Goal: Transaction & Acquisition: Purchase product/service

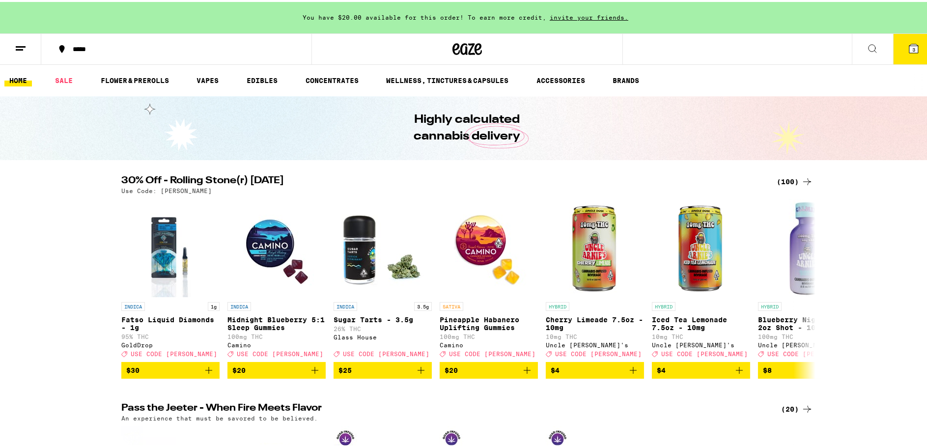
click at [784, 180] on div "(100)" at bounding box center [794, 180] width 36 height 12
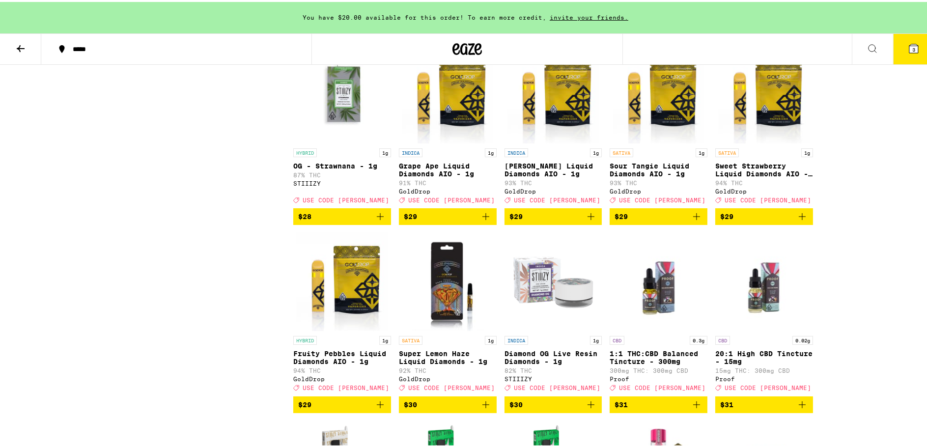
scroll to position [2406, 0]
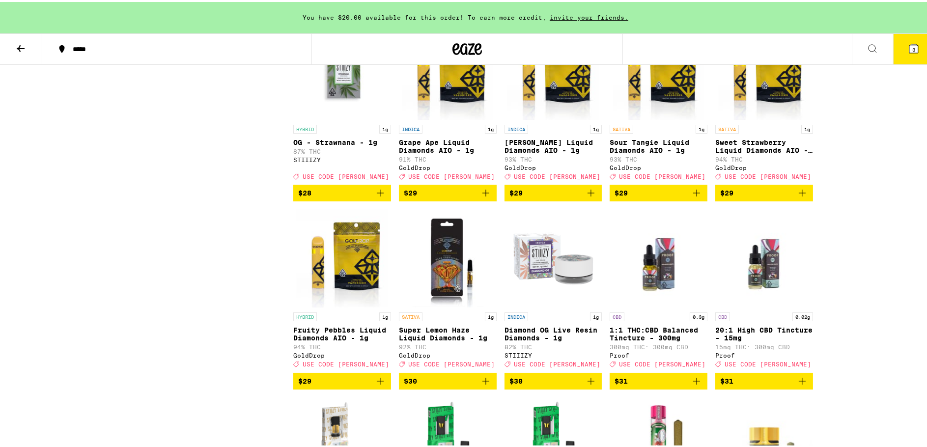
click at [912, 45] on span "3" at bounding box center [913, 48] width 3 height 6
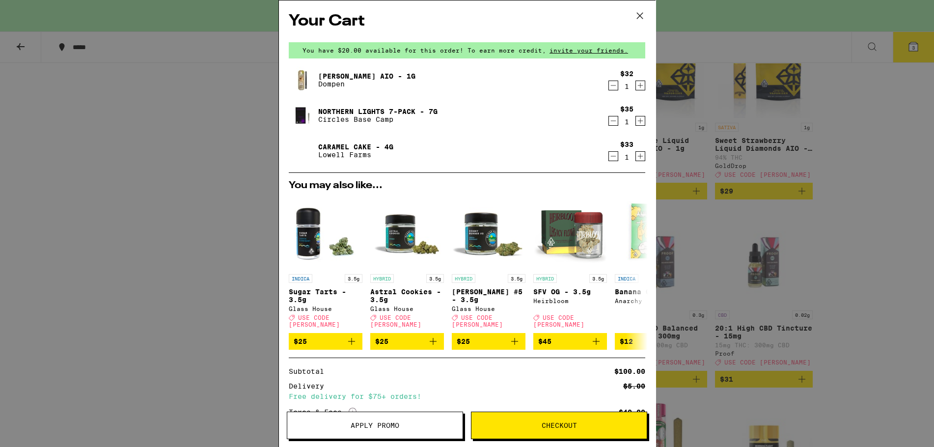
click at [611, 85] on icon "Decrement" at bounding box center [613, 85] width 5 height 0
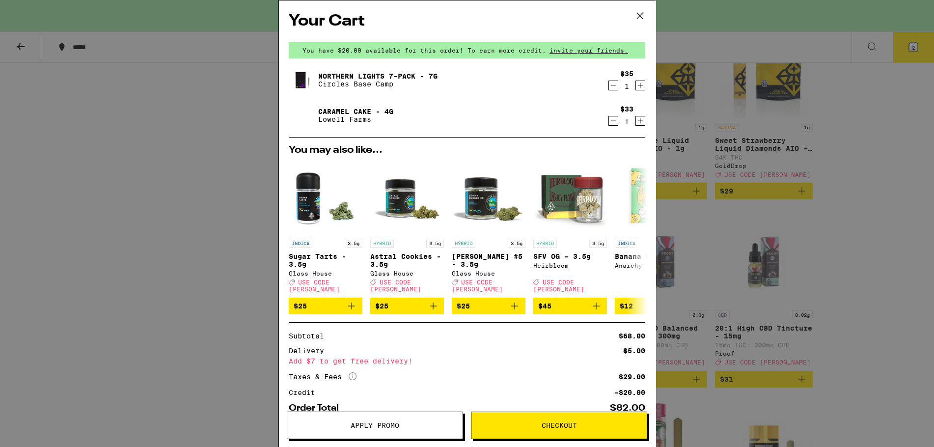
click at [609, 88] on icon "Decrement" at bounding box center [613, 86] width 9 height 12
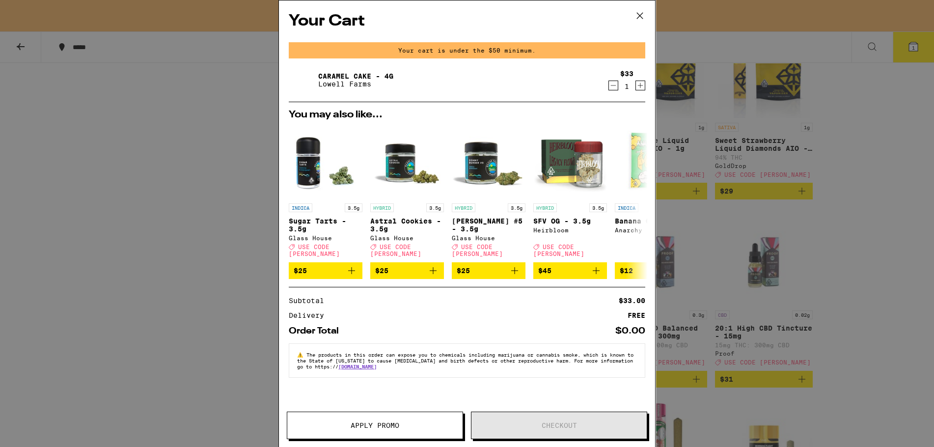
click at [614, 87] on icon "Decrement" at bounding box center [613, 86] width 9 height 12
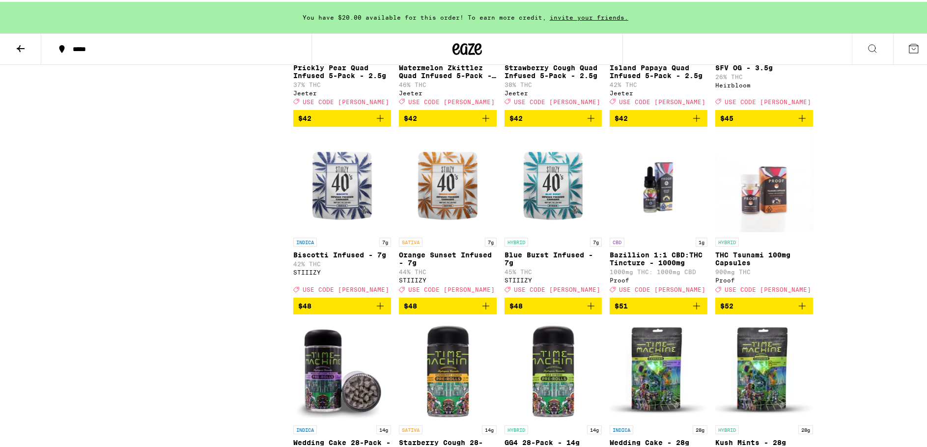
scroll to position [3437, 0]
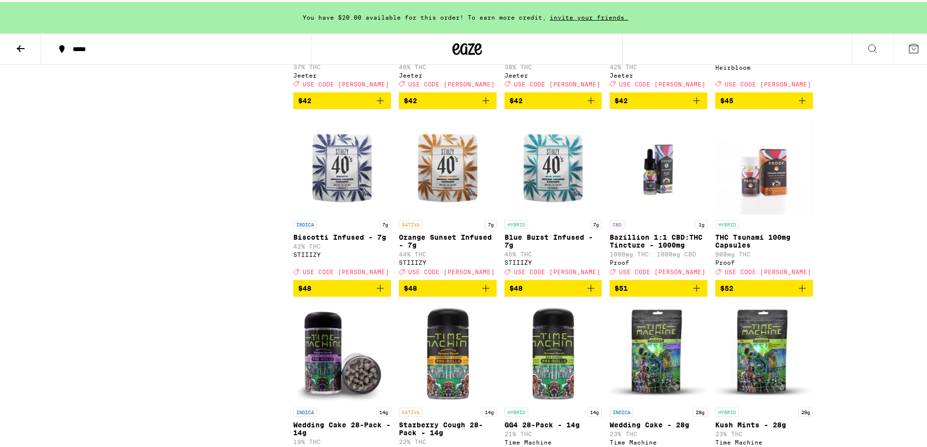
click at [548, 213] on img "Open page for Blue Burst Infused - 7g from STIIIZY" at bounding box center [553, 164] width 98 height 98
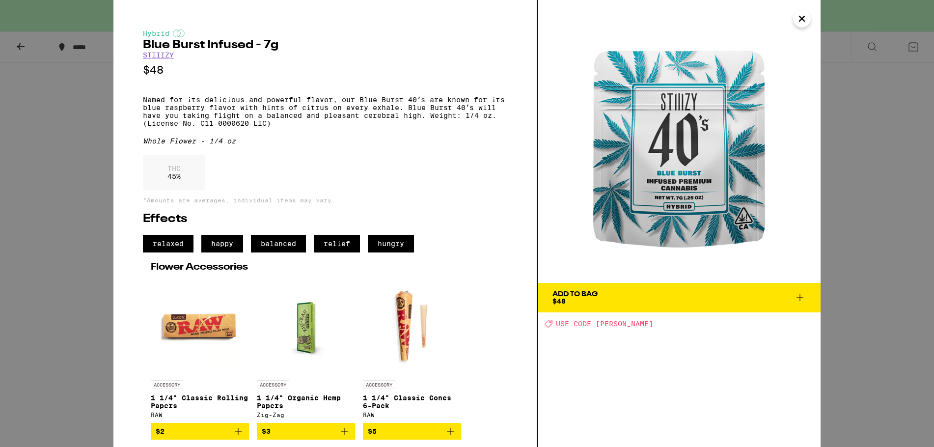
click at [802, 16] on icon "Close" at bounding box center [802, 18] width 12 height 15
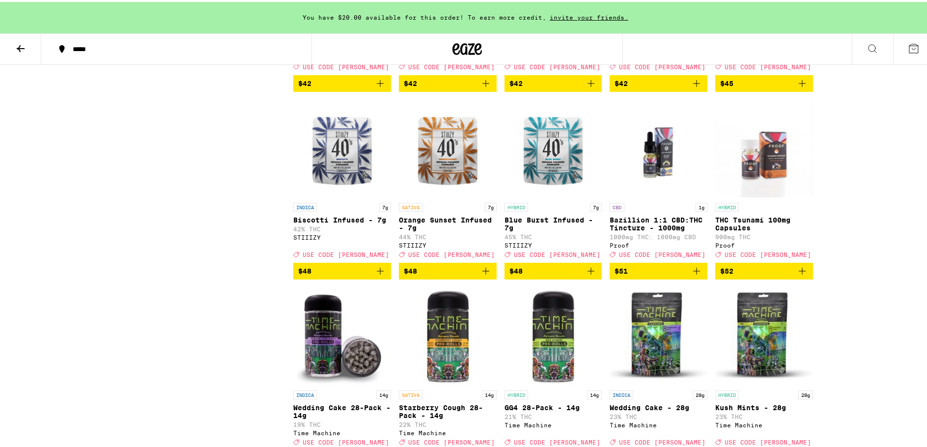
scroll to position [3437, 0]
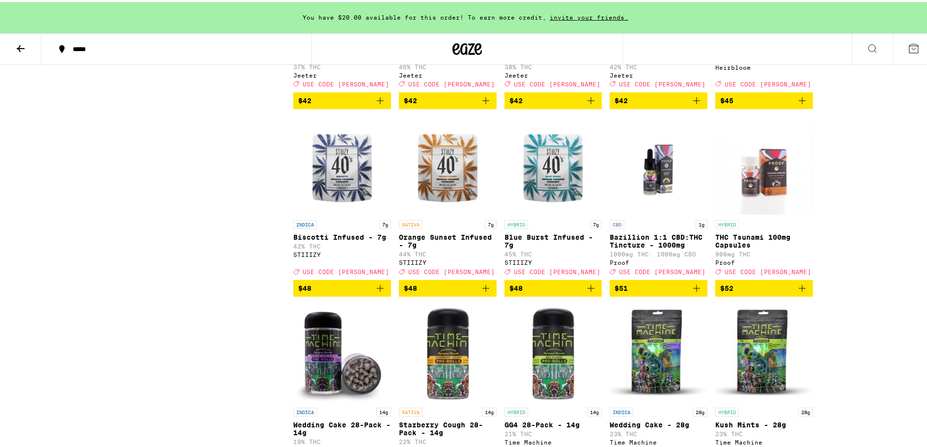
click at [545, 213] on img "Open page for Blue Burst Infused - 7g from STIIIZY" at bounding box center [553, 164] width 98 height 98
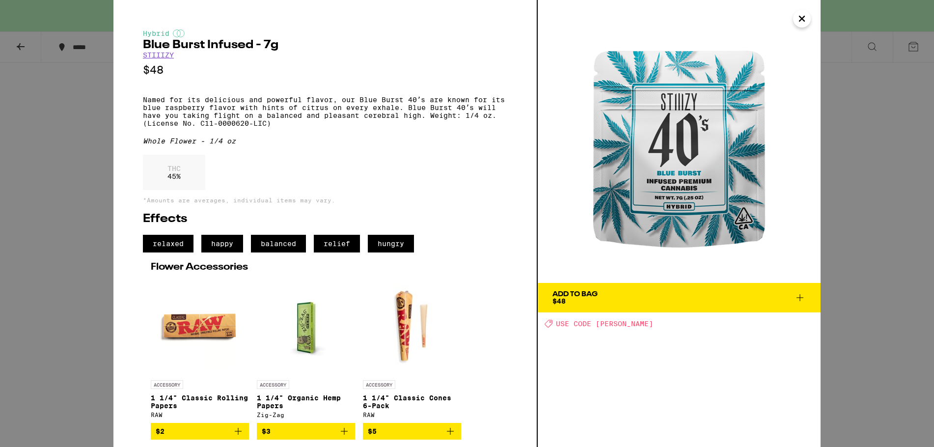
click at [800, 300] on icon at bounding box center [800, 298] width 12 height 12
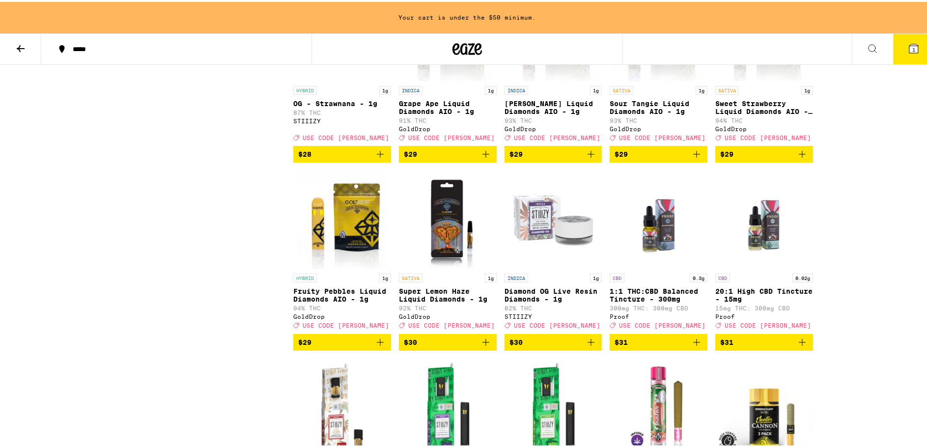
scroll to position [2455, 0]
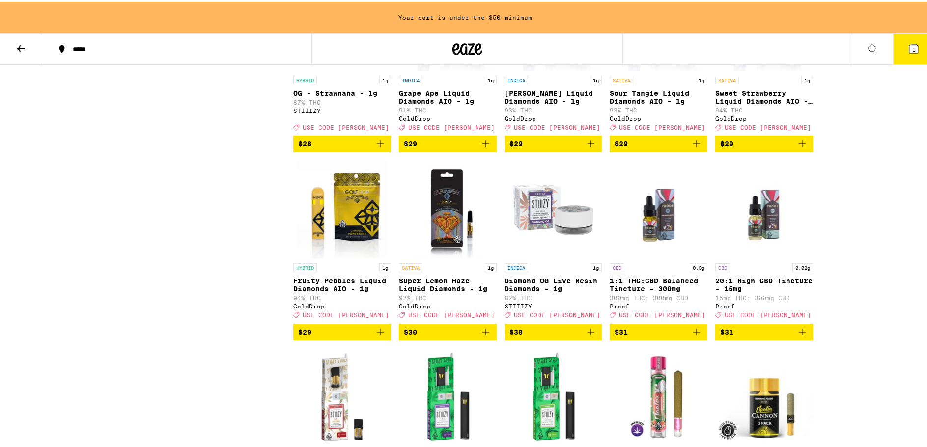
click at [352, 256] on img "Open page for Fruity Pebbles Liquid Diamonds AIO - 1g from GoldDrop" at bounding box center [342, 207] width 91 height 98
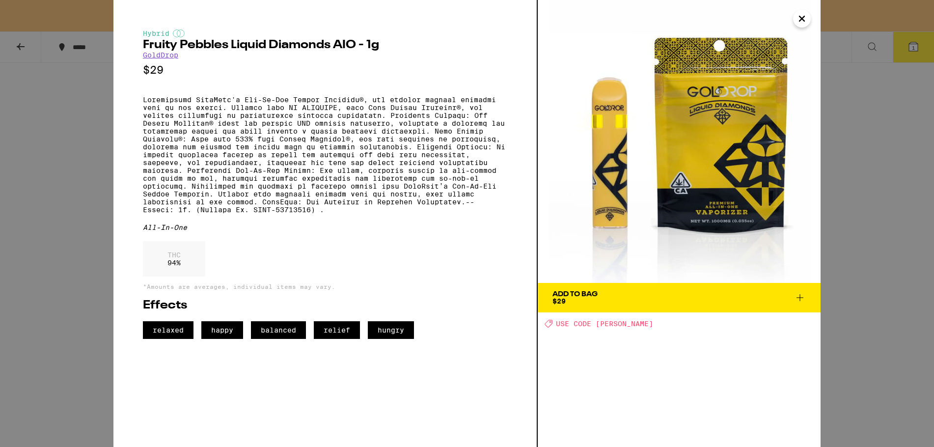
click at [800, 18] on icon "Close" at bounding box center [802, 18] width 12 height 15
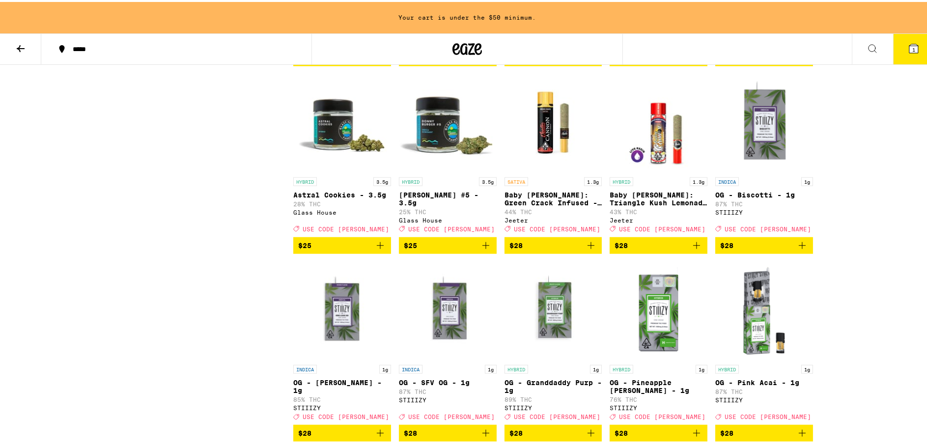
scroll to position [1964, 0]
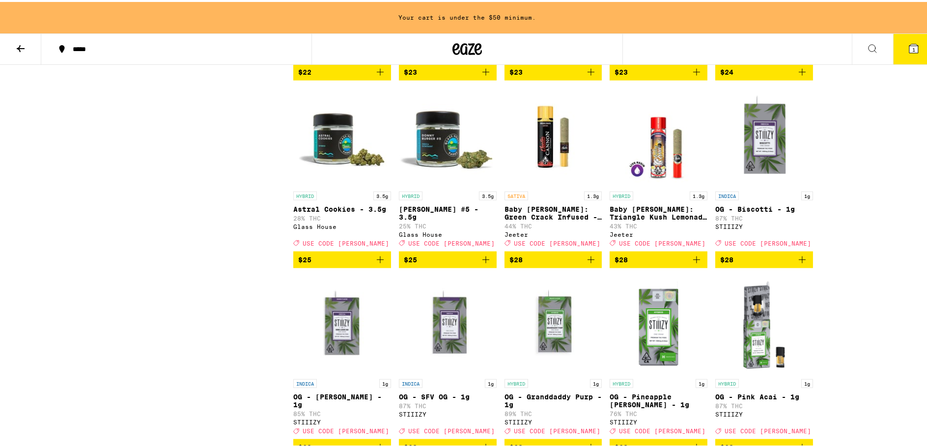
click at [329, 185] on img "Open page for Astral Cookies - 3.5g from Glass House" at bounding box center [342, 135] width 98 height 98
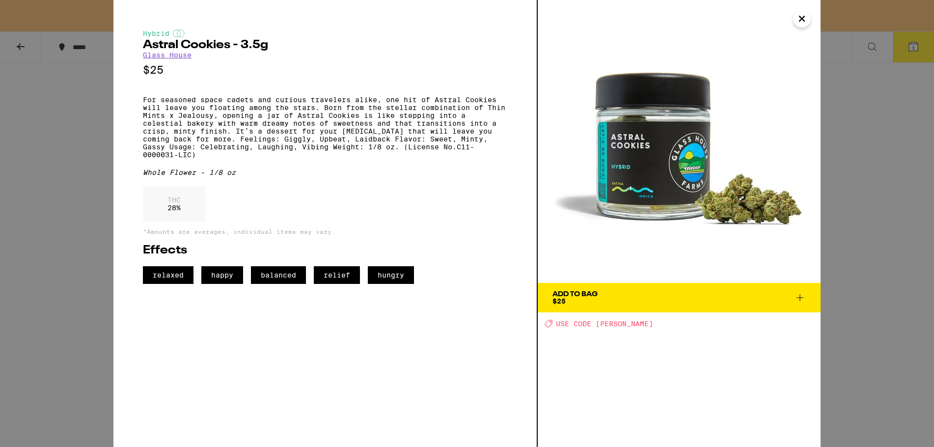
click at [801, 21] on icon "Close" at bounding box center [802, 18] width 12 height 15
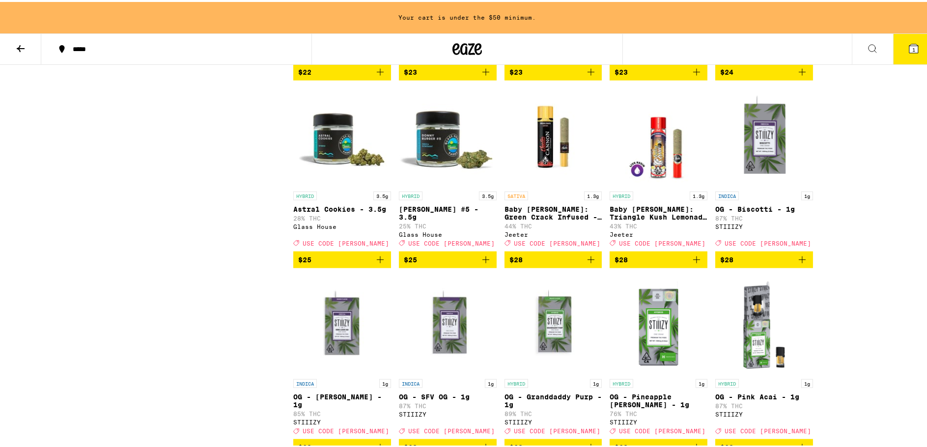
click at [440, 185] on img "Open page for Donny Burger #5 - 3.5g from Glass House" at bounding box center [448, 135] width 98 height 98
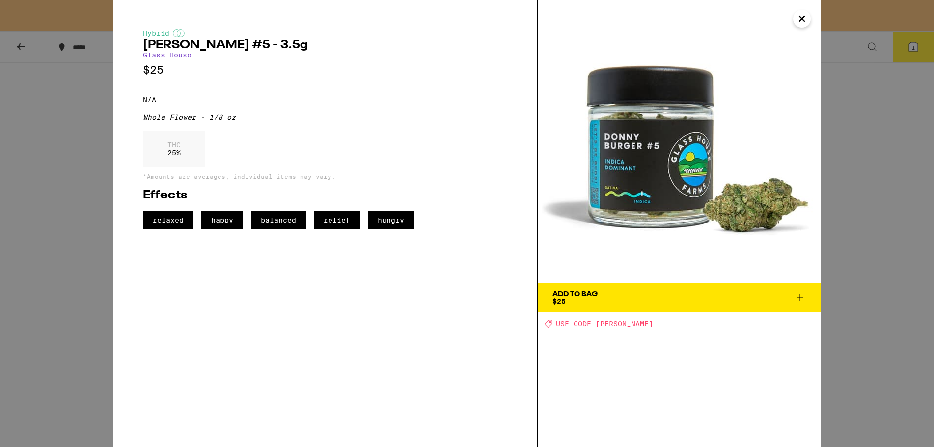
click at [802, 15] on icon "Close" at bounding box center [802, 18] width 12 height 15
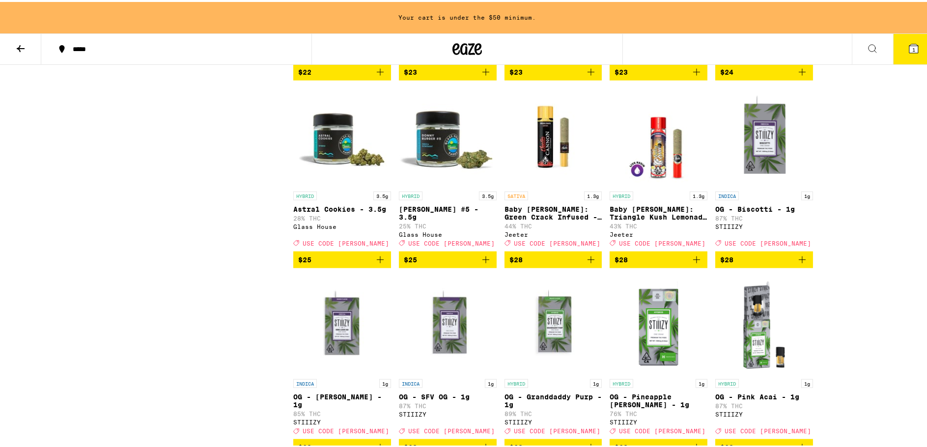
click at [332, 185] on img "Open page for Astral Cookies - 3.5g from Glass House" at bounding box center [342, 135] width 98 height 98
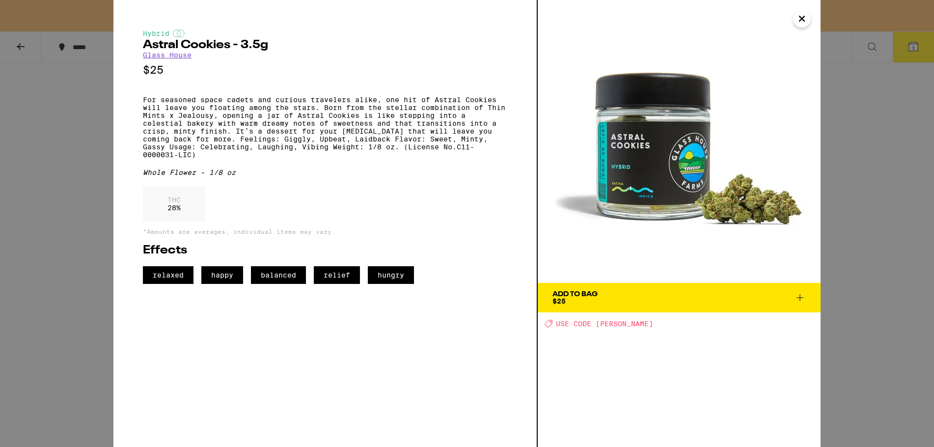
click at [577, 294] on div "Add To Bag" at bounding box center [574, 294] width 45 height 7
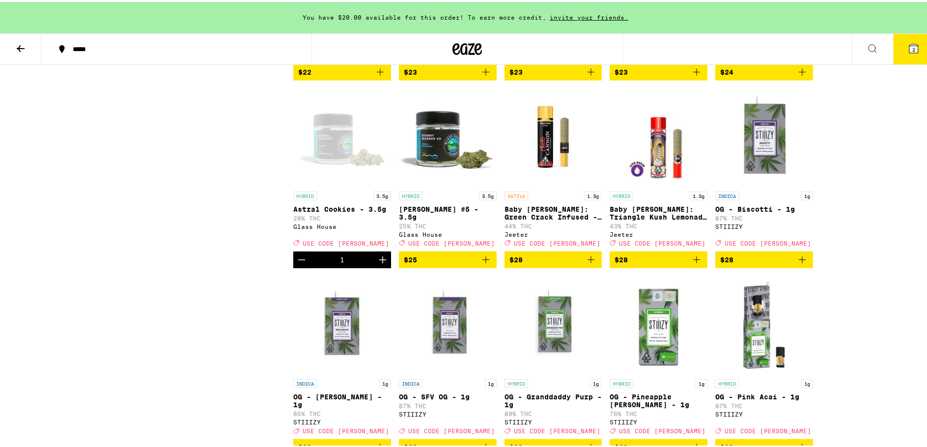
click at [920, 55] on button "2" at bounding box center [913, 47] width 41 height 30
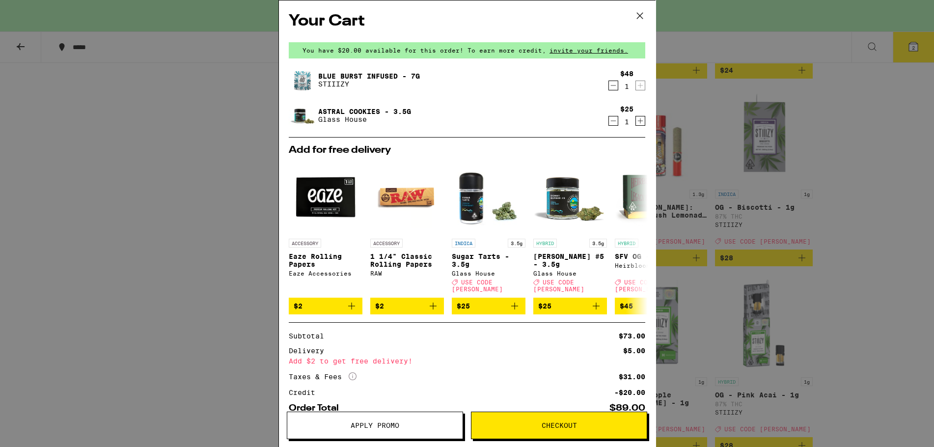
click at [638, 16] on icon at bounding box center [639, 15] width 15 height 15
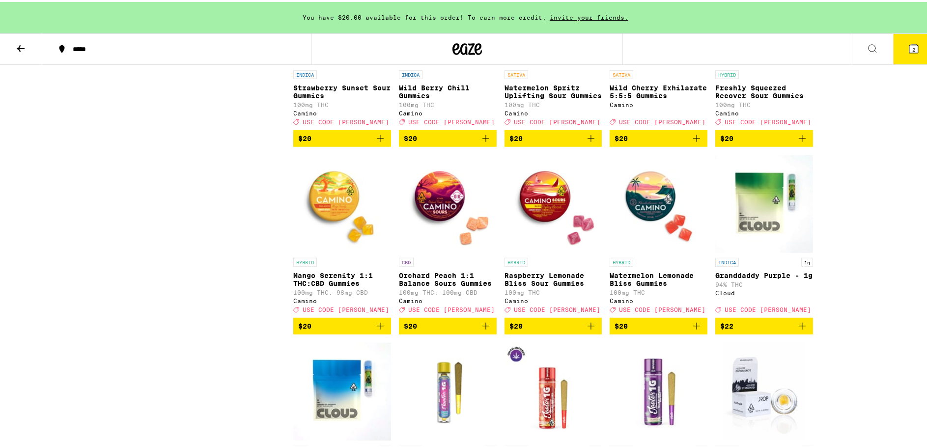
scroll to position [1571, 0]
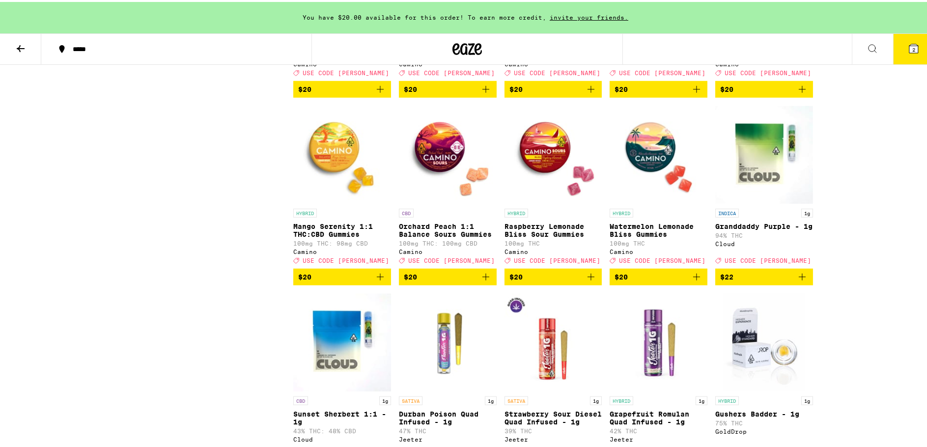
click at [691, 281] on icon "Add to bag" at bounding box center [696, 275] width 12 height 12
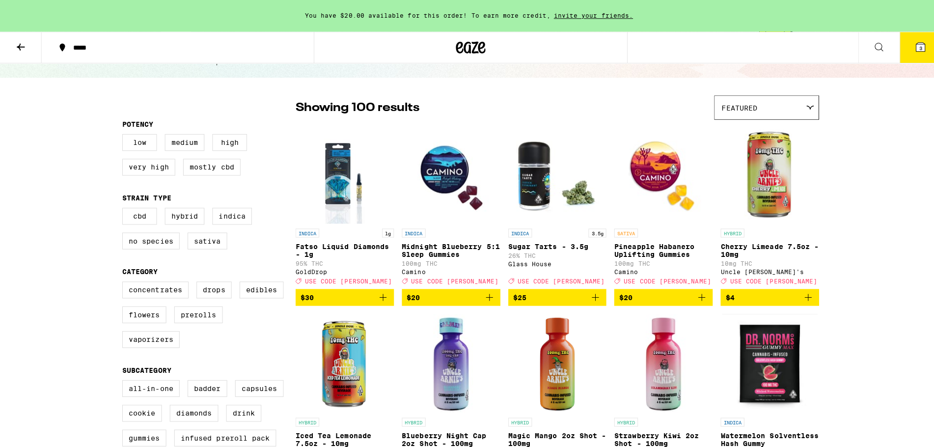
scroll to position [49, 0]
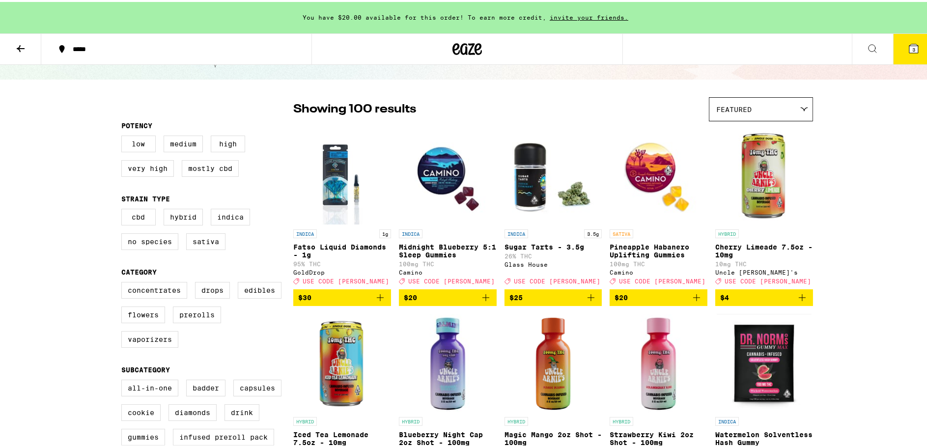
click at [441, 161] on img "Open page for Midnight Blueberry 5:1 Sleep Gummies from Camino" at bounding box center [448, 173] width 98 height 98
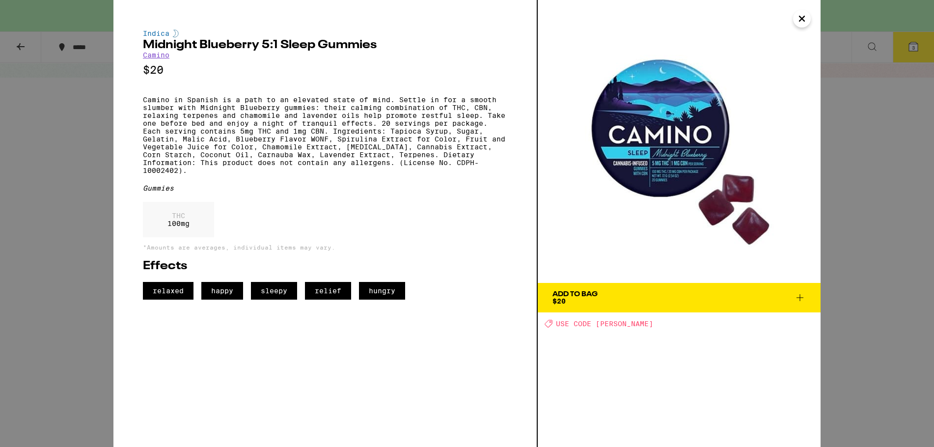
click at [802, 297] on icon at bounding box center [800, 298] width 12 height 12
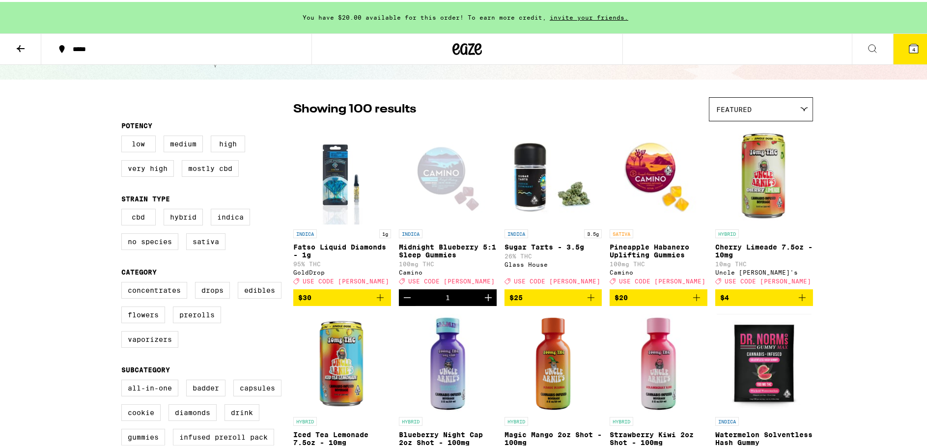
click at [907, 41] on icon at bounding box center [913, 47] width 12 height 12
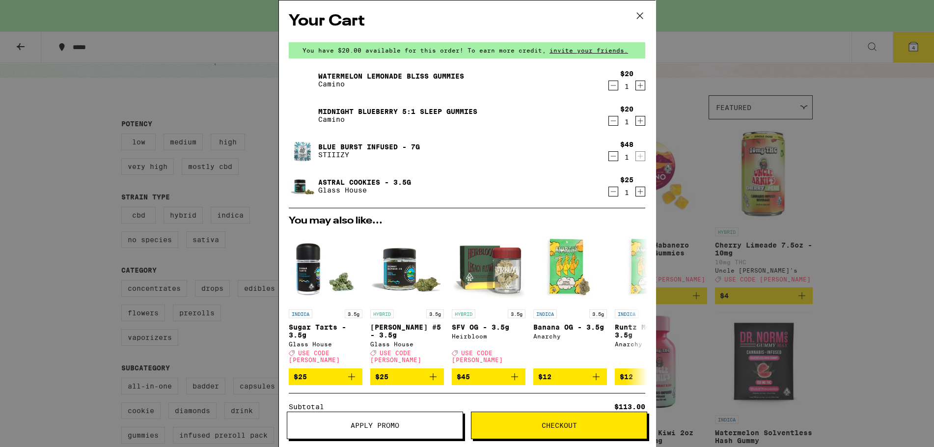
click at [609, 85] on icon "Decrement" at bounding box center [613, 86] width 9 height 12
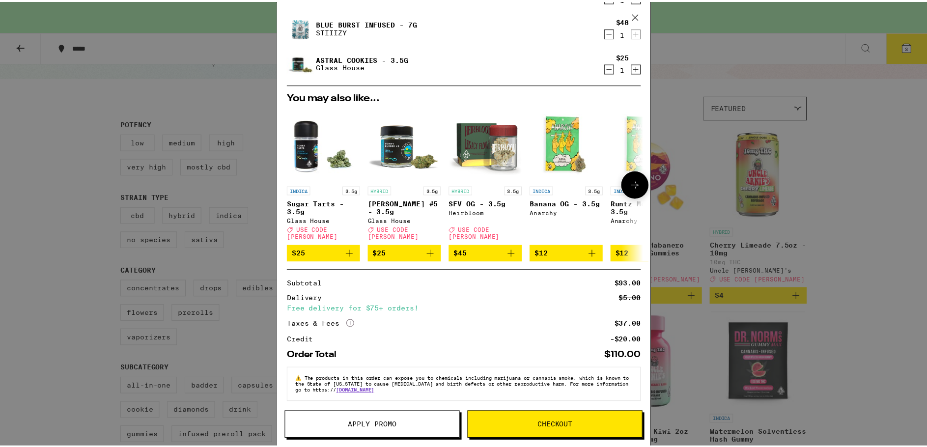
scroll to position [89, 0]
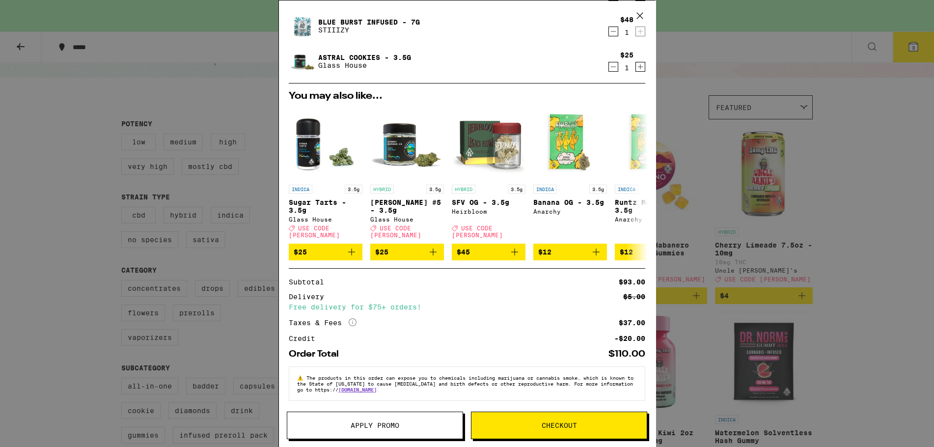
click at [362, 425] on span "Apply Promo" at bounding box center [375, 425] width 49 height 7
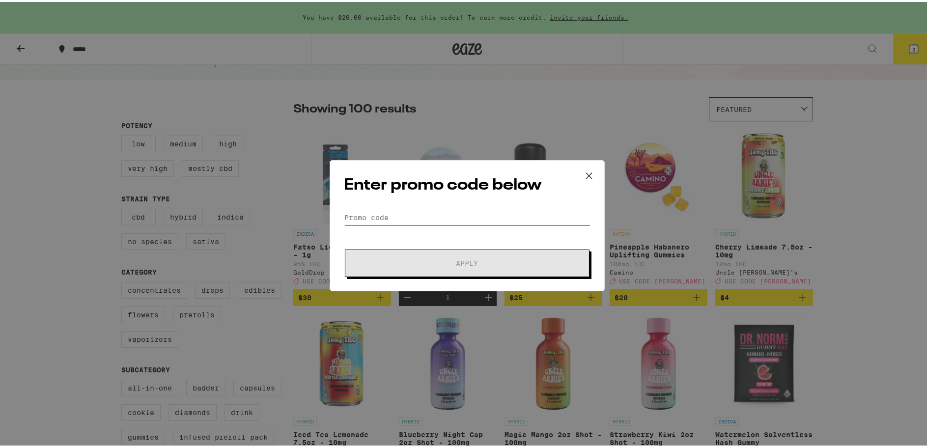
click at [403, 211] on input "Promo Code" at bounding box center [467, 215] width 246 height 15
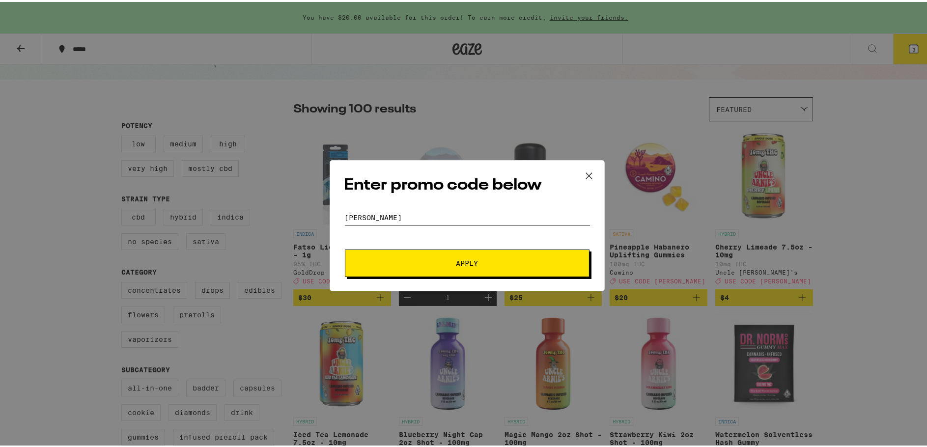
type input "[PERSON_NAME]"
click at [460, 260] on span "Apply" at bounding box center [467, 261] width 22 height 7
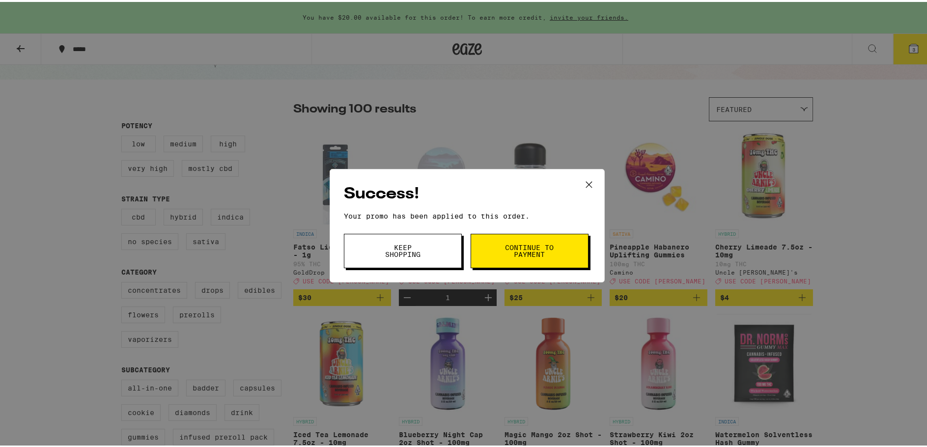
click at [427, 246] on button "Keep Shopping" at bounding box center [403, 249] width 118 height 34
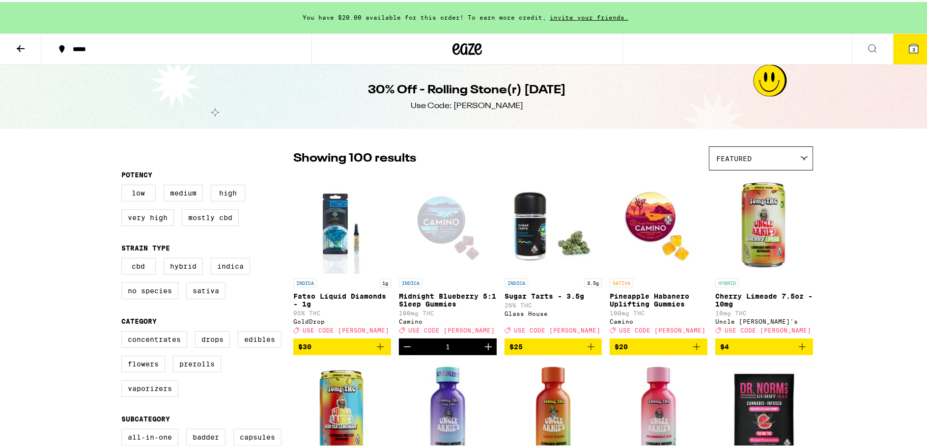
click at [895, 46] on button "3" at bounding box center [913, 47] width 41 height 30
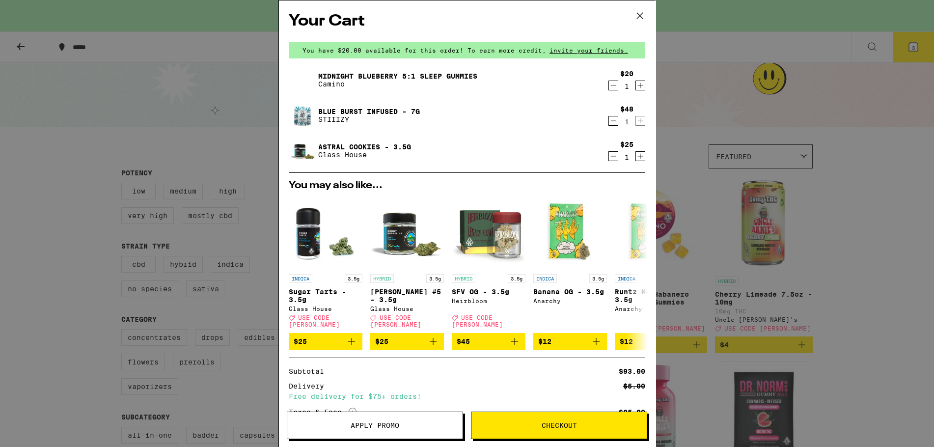
click at [640, 16] on icon at bounding box center [640, 16] width 6 height 6
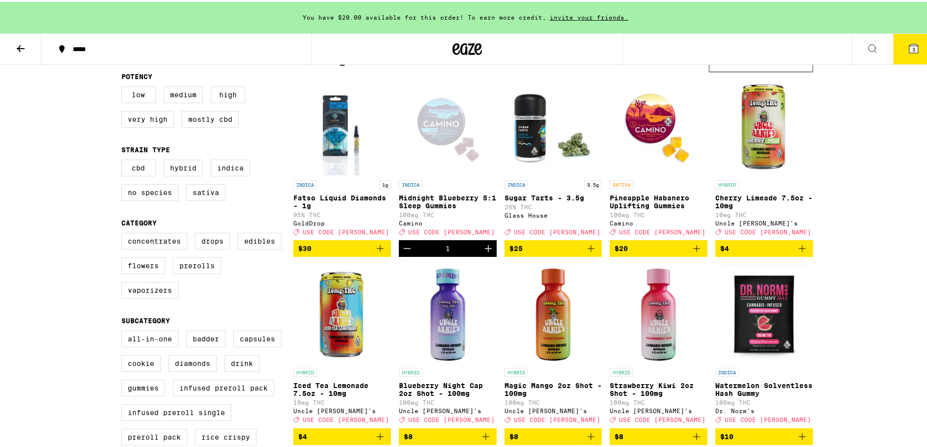
scroll to position [147, 0]
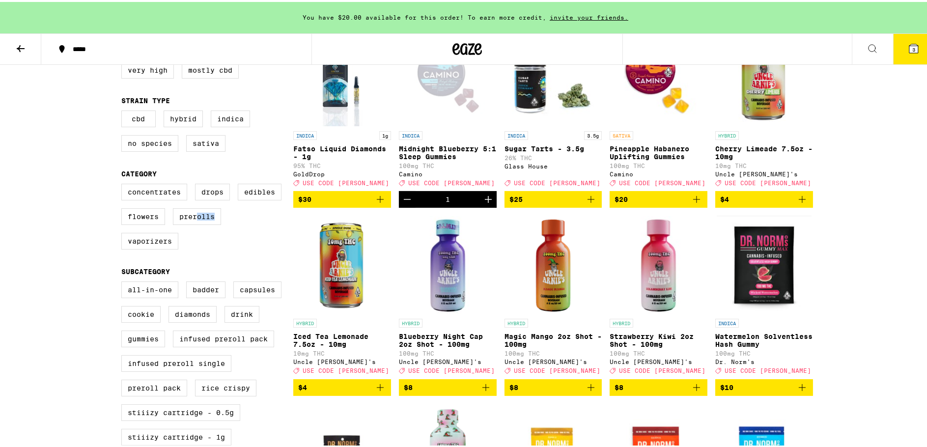
drag, startPoint x: 193, startPoint y: 219, endPoint x: 224, endPoint y: 231, distance: 33.1
click at [224, 231] on div "Concentrates Drops Edibles Flowers Prerolls Vaporizers" at bounding box center [207, 219] width 172 height 74
click at [164, 394] on label "Preroll Pack" at bounding box center [154, 386] width 66 height 17
click at [124, 281] on input "Preroll Pack" at bounding box center [123, 281] width 0 height 0
checkbox input "true"
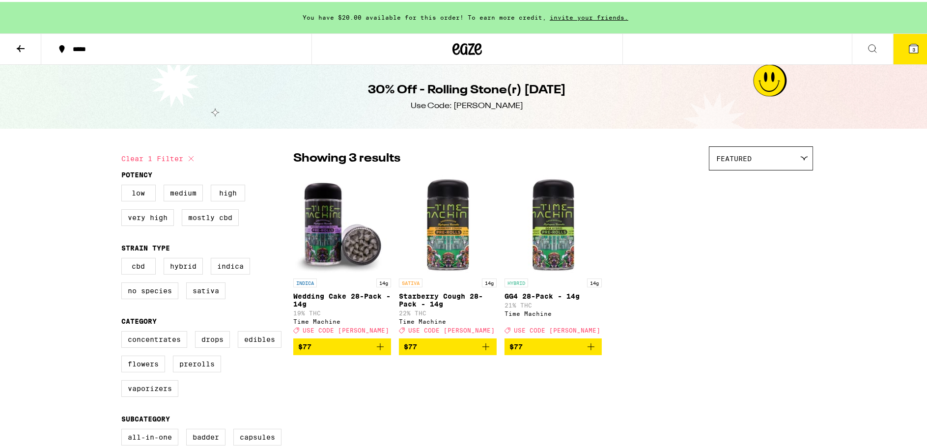
click at [789, 162] on div "Featured" at bounding box center [760, 156] width 103 height 23
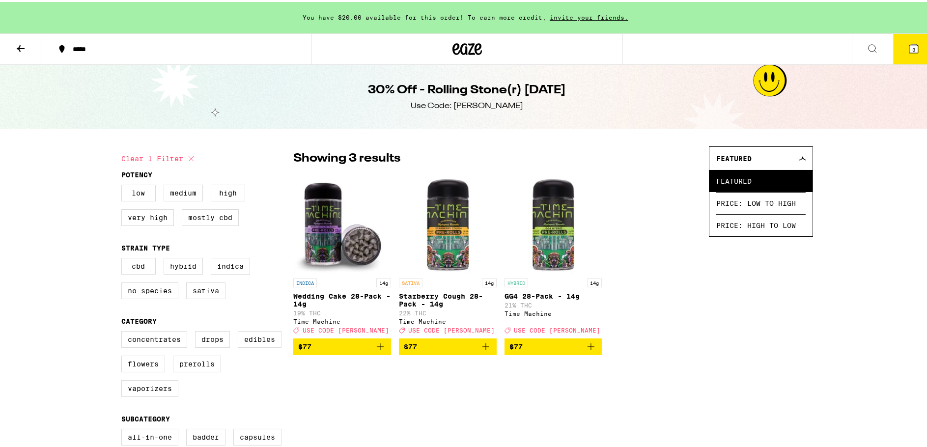
click at [788, 162] on div "Featured" at bounding box center [760, 156] width 103 height 23
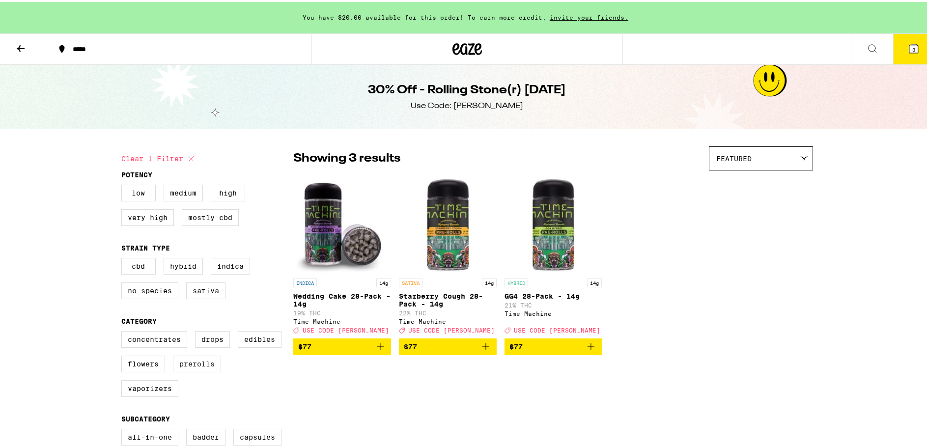
click at [197, 370] on label "Prerolls" at bounding box center [197, 362] width 48 height 17
click at [124, 331] on input "Prerolls" at bounding box center [123, 330] width 0 height 0
checkbox input "true"
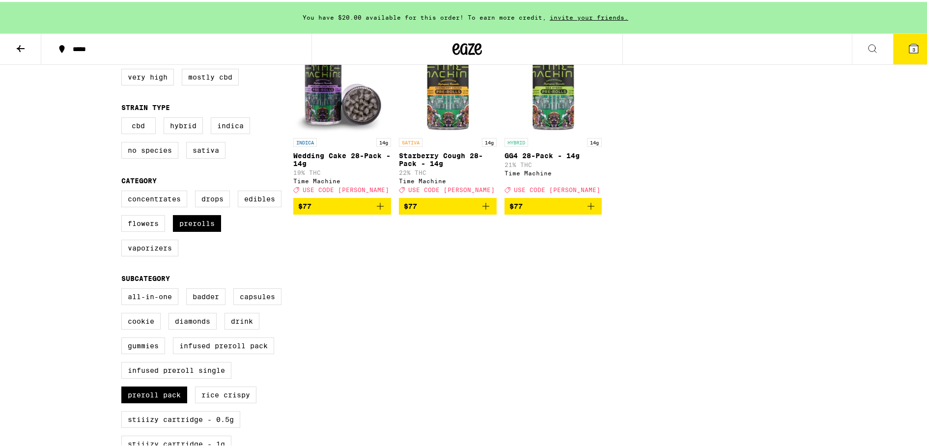
scroll to position [196, 0]
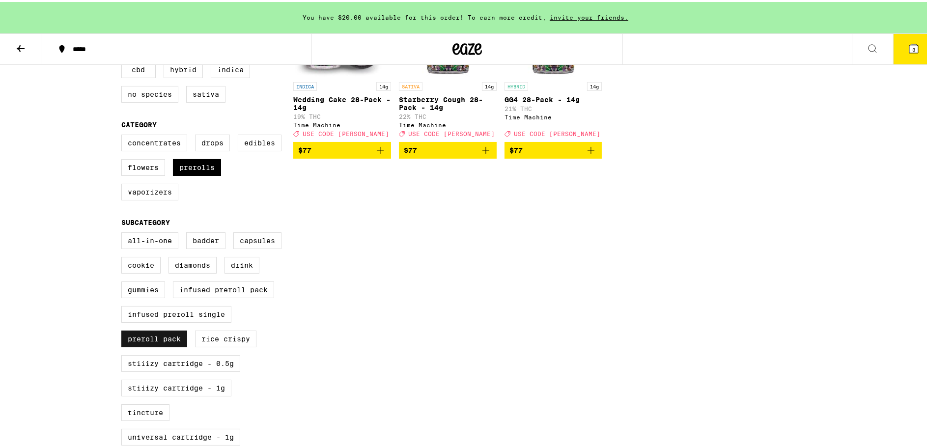
click at [147, 345] on label "Preroll Pack" at bounding box center [154, 336] width 66 height 17
click at [124, 232] on input "Preroll Pack" at bounding box center [123, 232] width 0 height 0
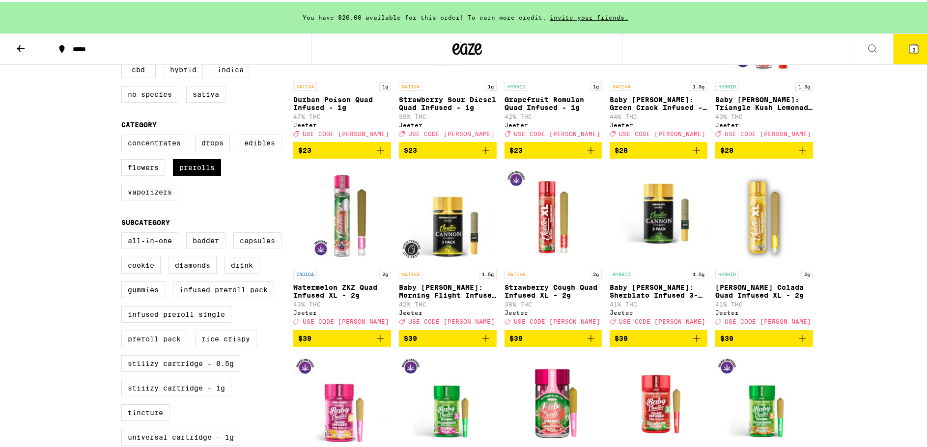
click at [135, 345] on label "Preroll Pack" at bounding box center [154, 336] width 66 height 17
click at [124, 232] on input "Preroll Pack" at bounding box center [123, 232] width 0 height 0
checkbox input "true"
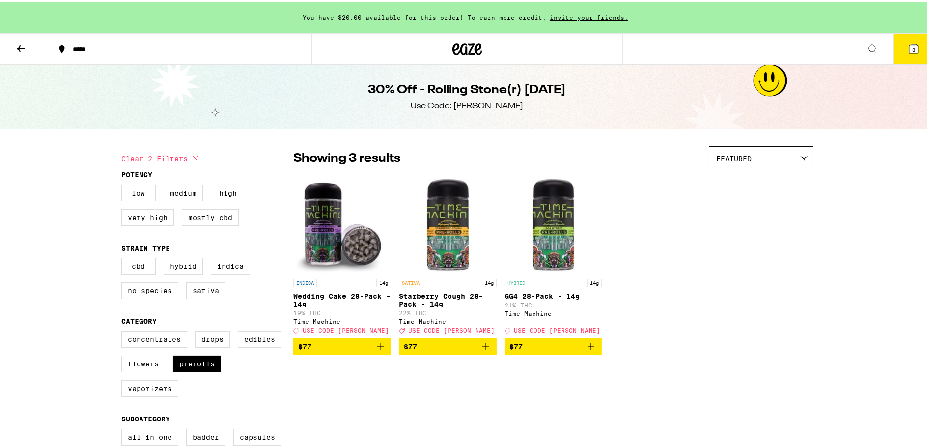
click at [19, 46] on icon at bounding box center [21, 46] width 8 height 7
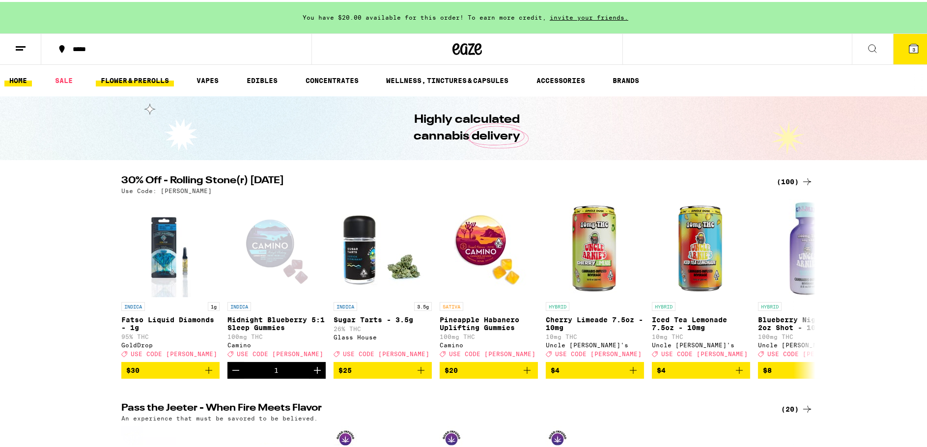
click at [125, 76] on link "FLOWER & PREROLLS" at bounding box center [135, 79] width 78 height 12
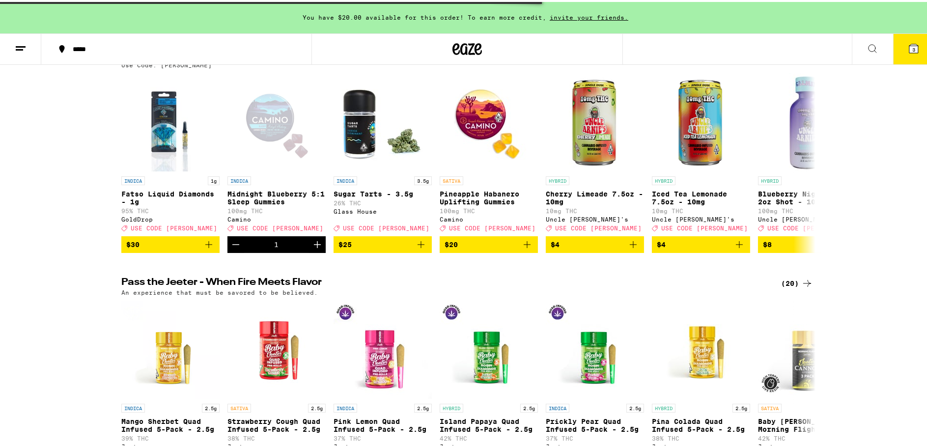
scroll to position [147, 0]
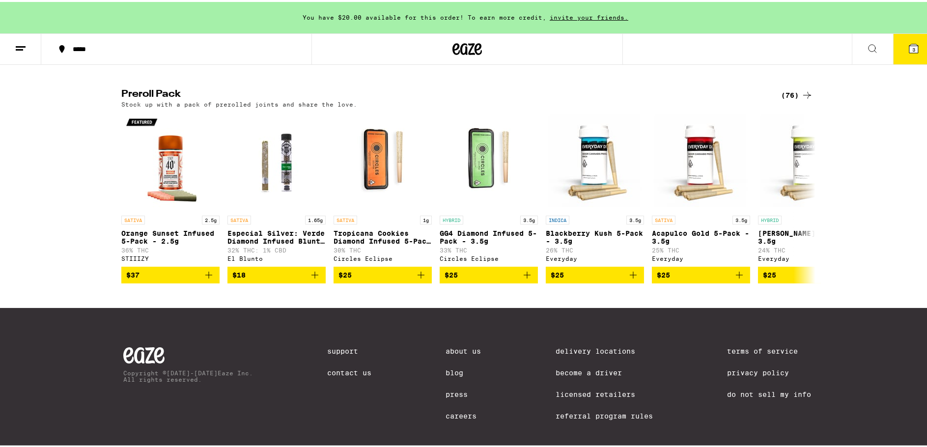
scroll to position [737, 0]
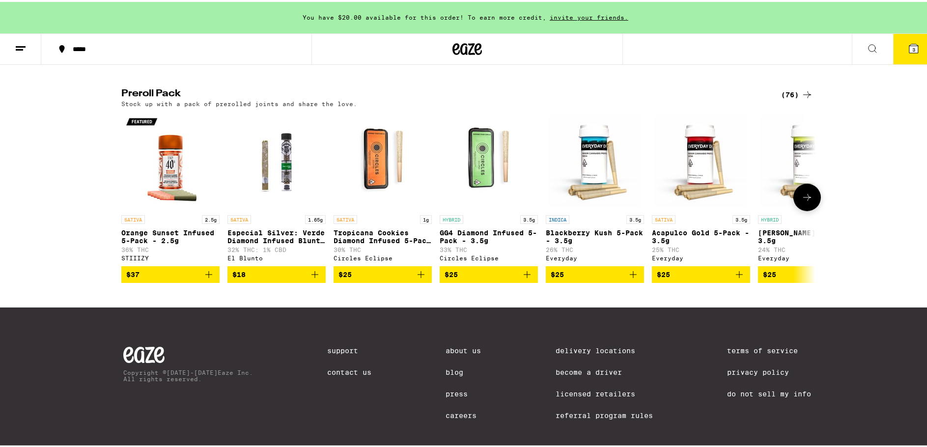
click at [802, 201] on icon at bounding box center [807, 196] width 12 height 12
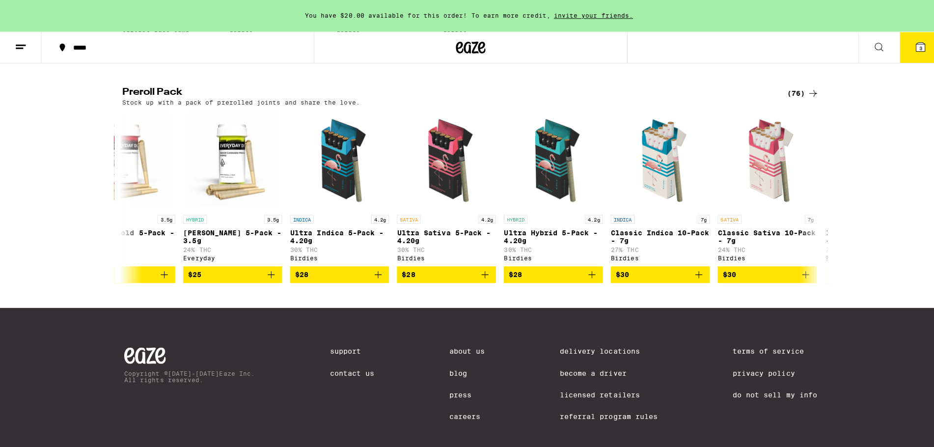
scroll to position [0, 584]
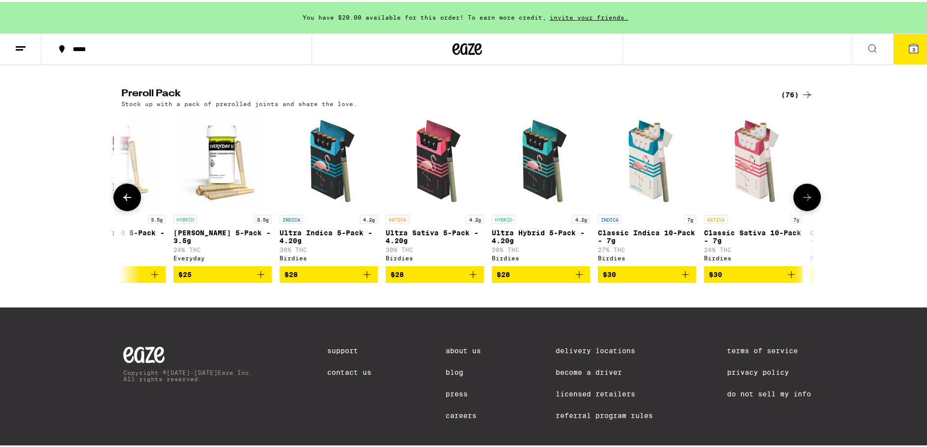
click at [225, 278] on span "$25" at bounding box center [222, 273] width 88 height 12
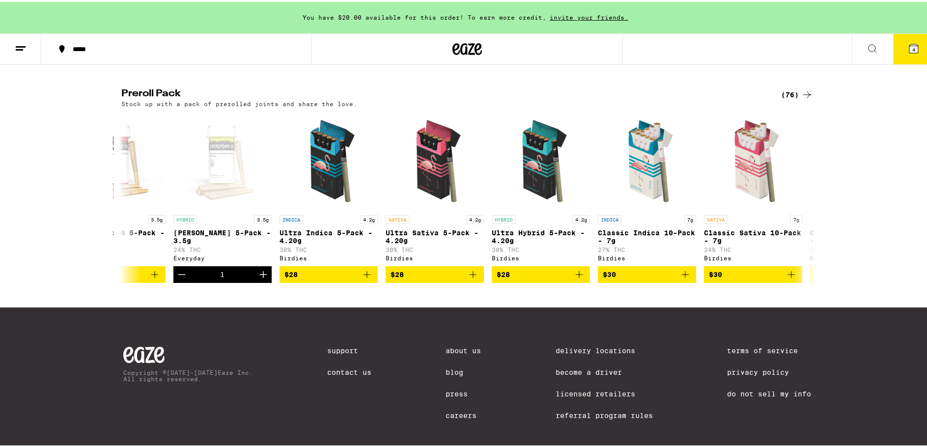
click at [914, 50] on button "4" at bounding box center [913, 47] width 41 height 30
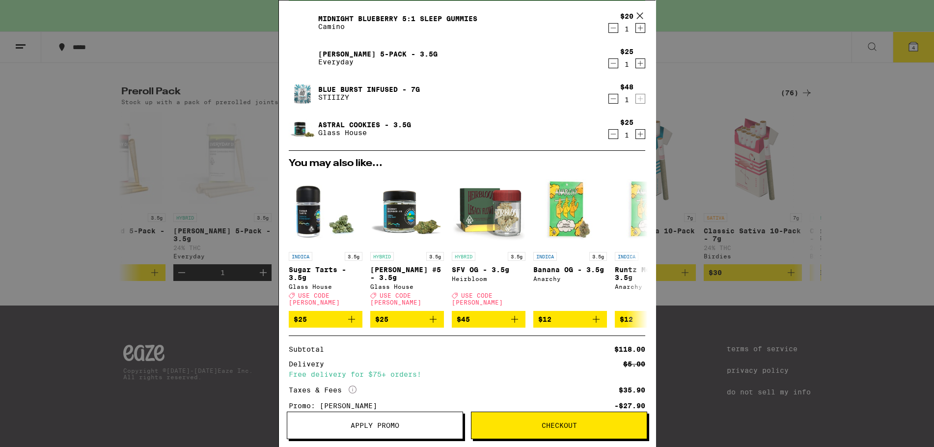
scroll to position [41, 0]
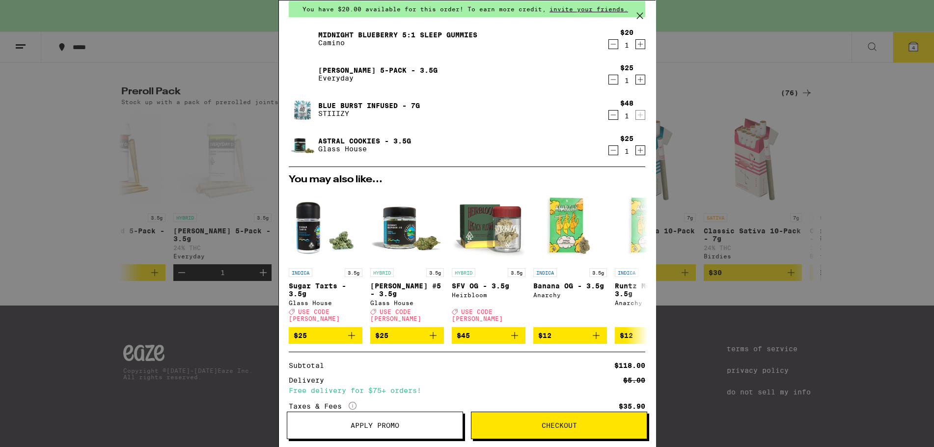
click at [609, 151] on icon "Decrement" at bounding box center [613, 150] width 9 height 12
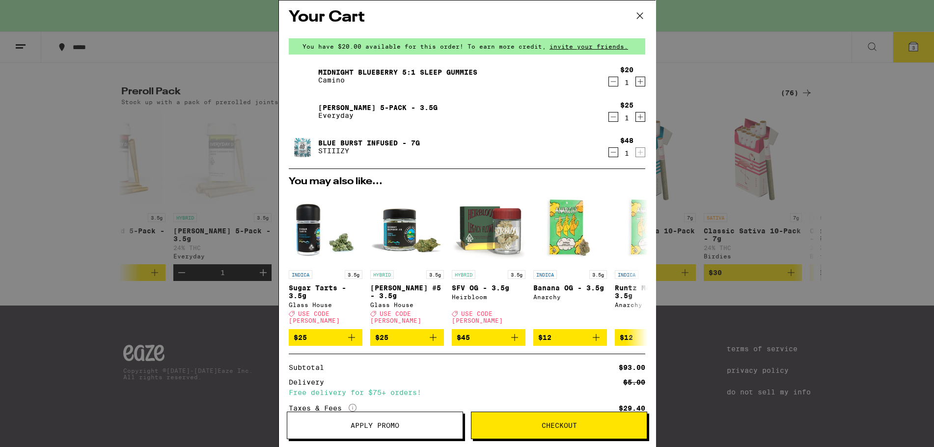
scroll to position [0, 0]
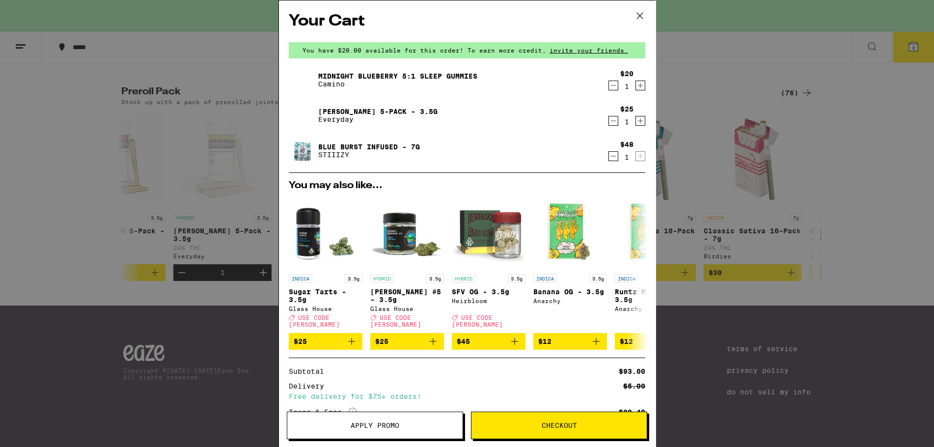
click at [327, 147] on link "Blue Burst Infused - 7g" at bounding box center [369, 147] width 102 height 8
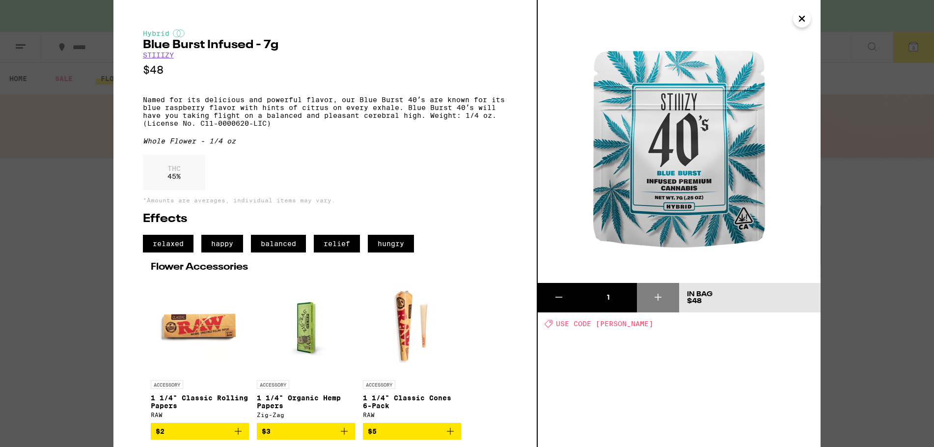
click at [803, 18] on icon "Close" at bounding box center [802, 18] width 12 height 15
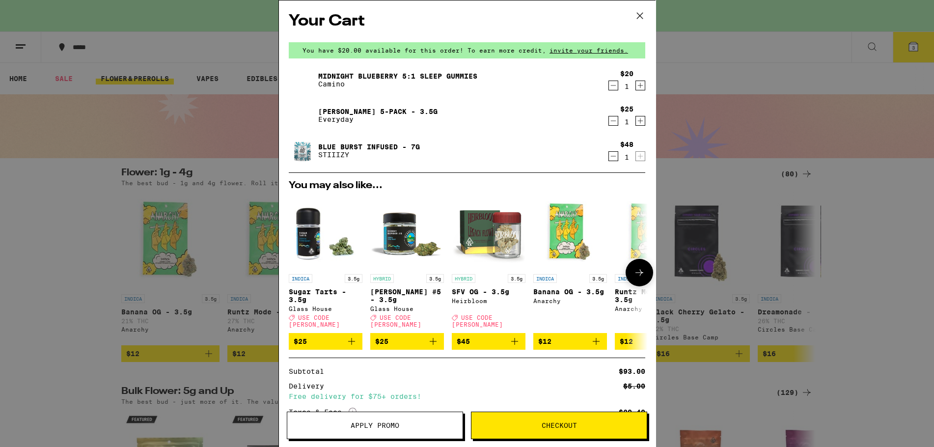
click at [400, 238] on img "Open page for Donny Burger #5 - 3.5g from Glass House" at bounding box center [407, 232] width 74 height 74
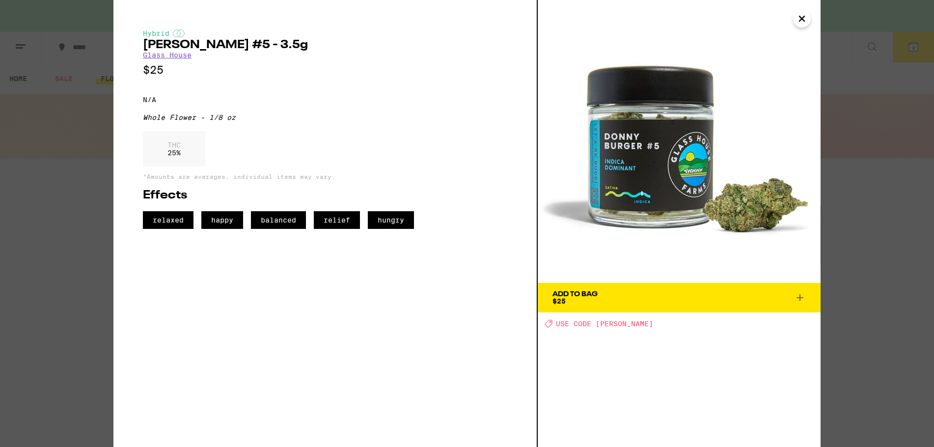
click at [802, 20] on icon "Close" at bounding box center [802, 18] width 12 height 15
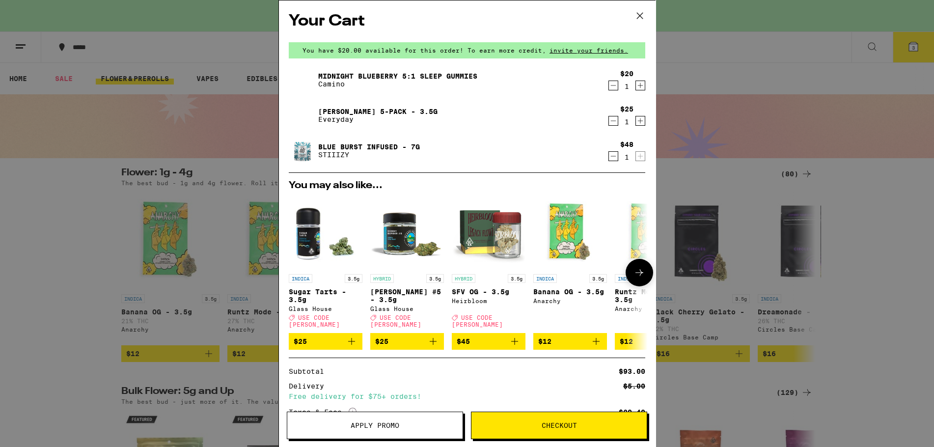
click at [320, 278] on div "INDICA 3.5g" at bounding box center [326, 278] width 74 height 9
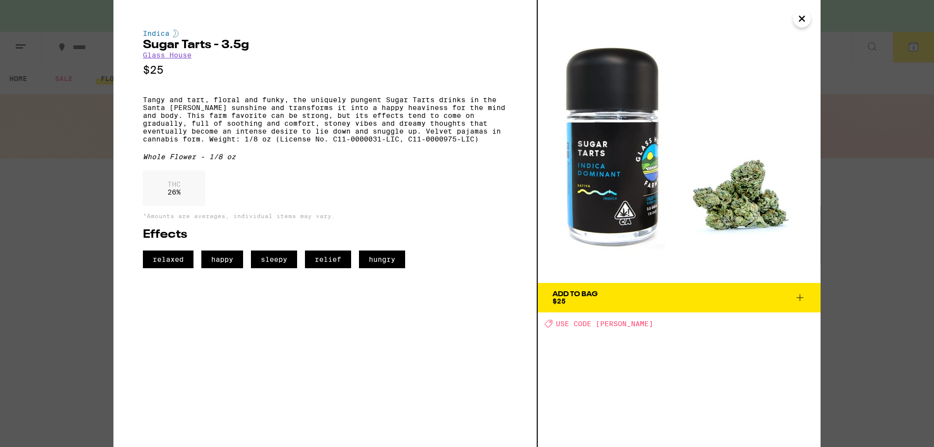
click at [802, 19] on icon "Close" at bounding box center [801, 18] width 5 height 5
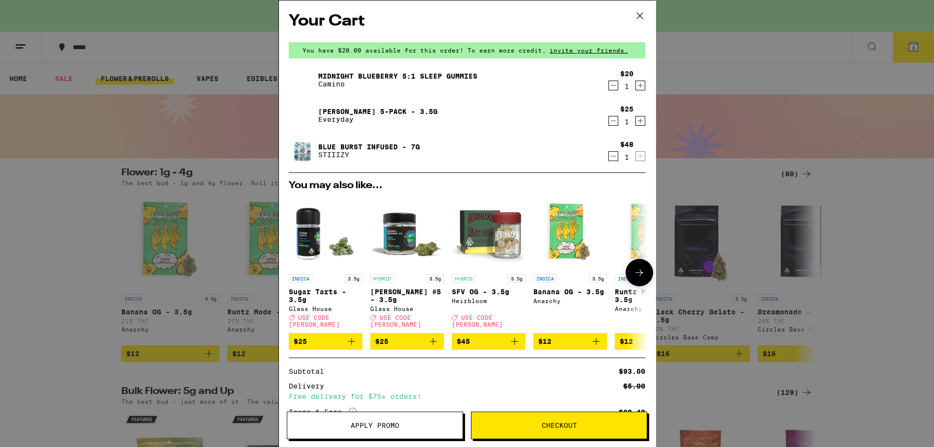
click at [385, 279] on p "HYBRID" at bounding box center [382, 278] width 24 height 9
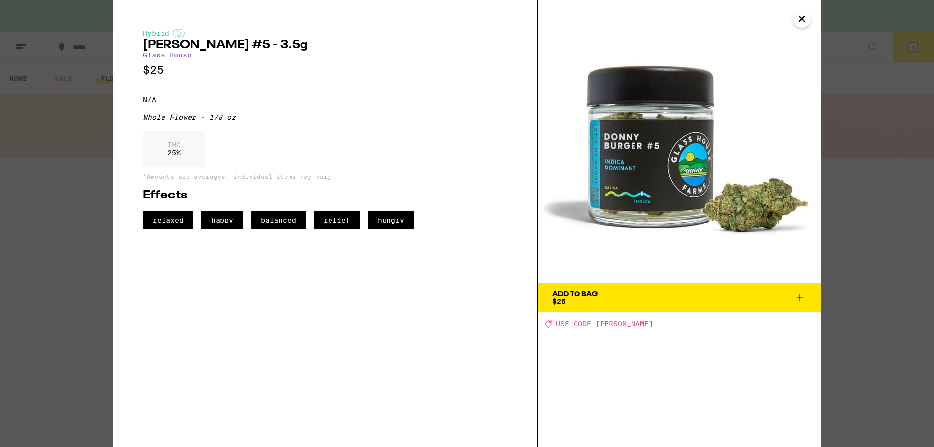
click at [797, 16] on icon "Close" at bounding box center [802, 18] width 12 height 15
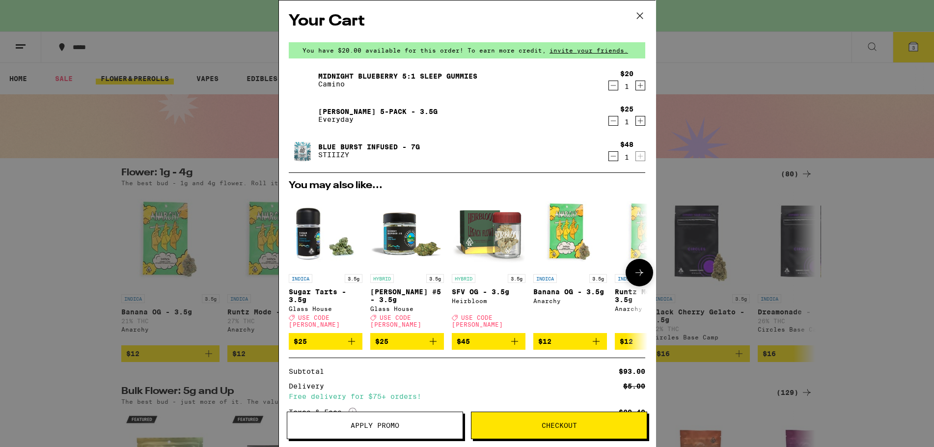
click at [503, 227] on img "Open page for SFV OG - 3.5g from Heirbloom" at bounding box center [489, 232] width 74 height 74
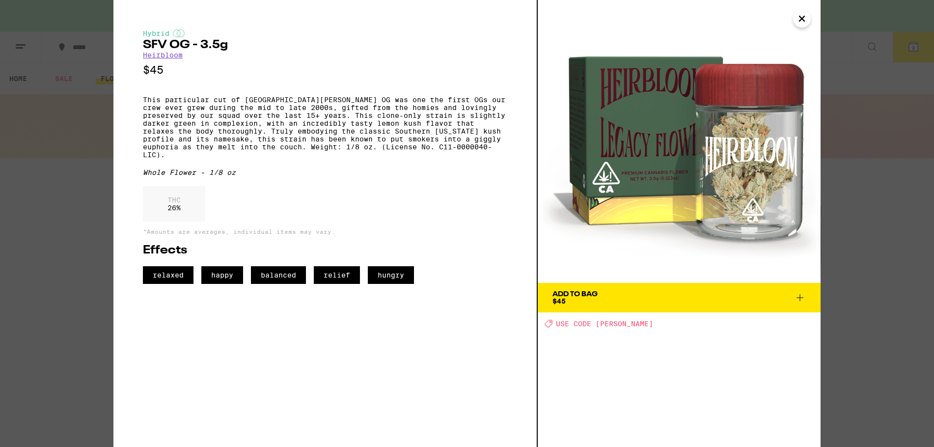
click at [801, 18] on icon "Close" at bounding box center [801, 18] width 5 height 5
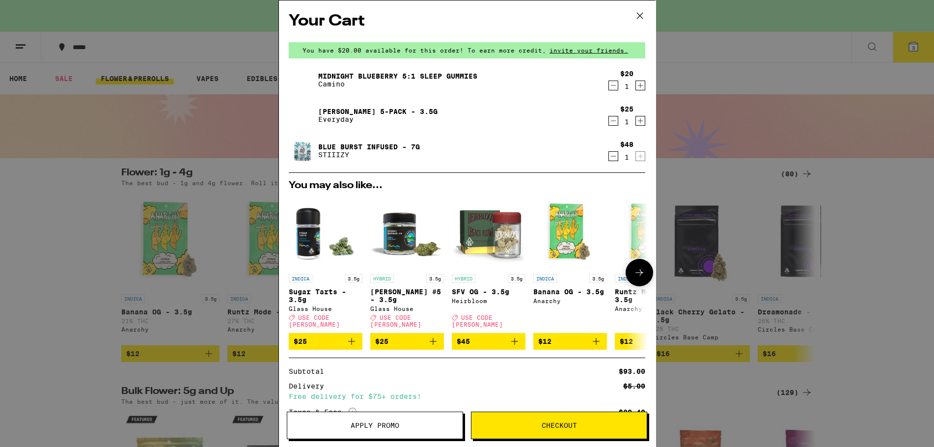
click at [400, 242] on img "Open page for Donny Burger #5 - 3.5g from Glass House" at bounding box center [407, 232] width 74 height 74
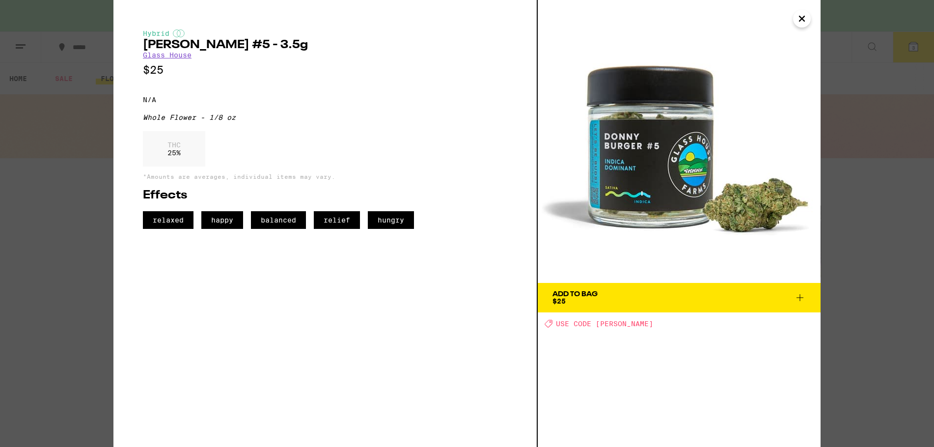
click at [798, 295] on icon at bounding box center [800, 298] width 12 height 12
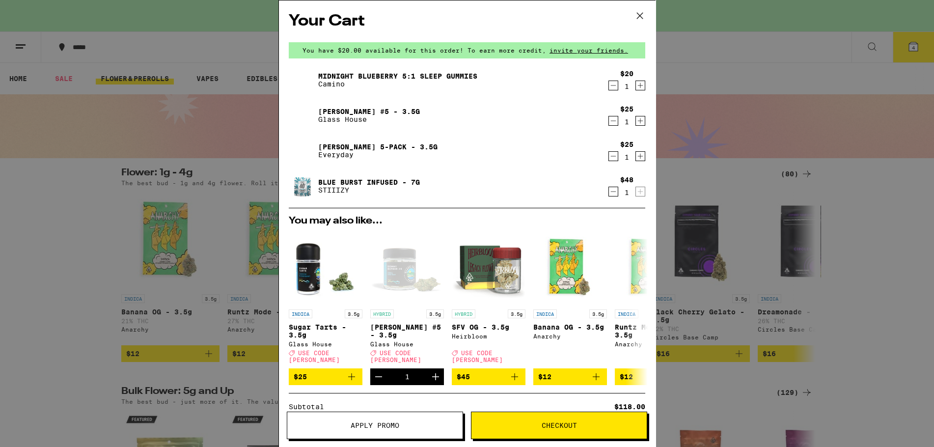
click at [609, 191] on icon "Decrement" at bounding box center [613, 192] width 9 height 12
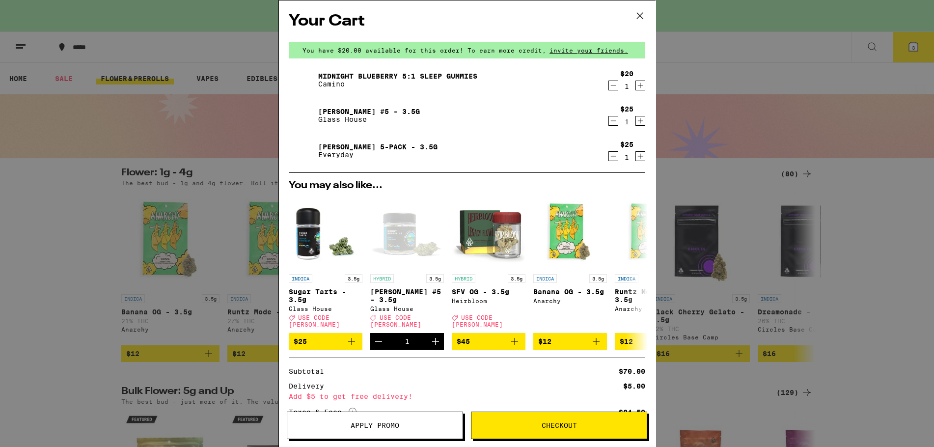
click at [637, 13] on icon at bounding box center [639, 15] width 15 height 15
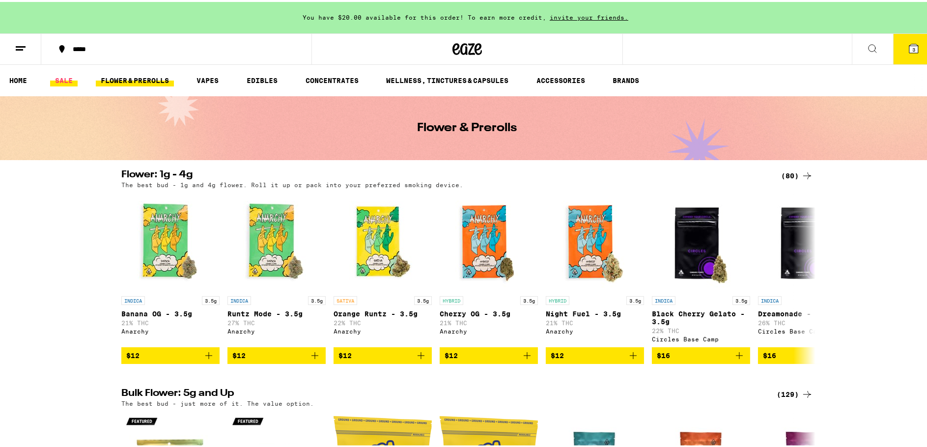
click at [58, 80] on link "SALE" at bounding box center [63, 79] width 27 height 12
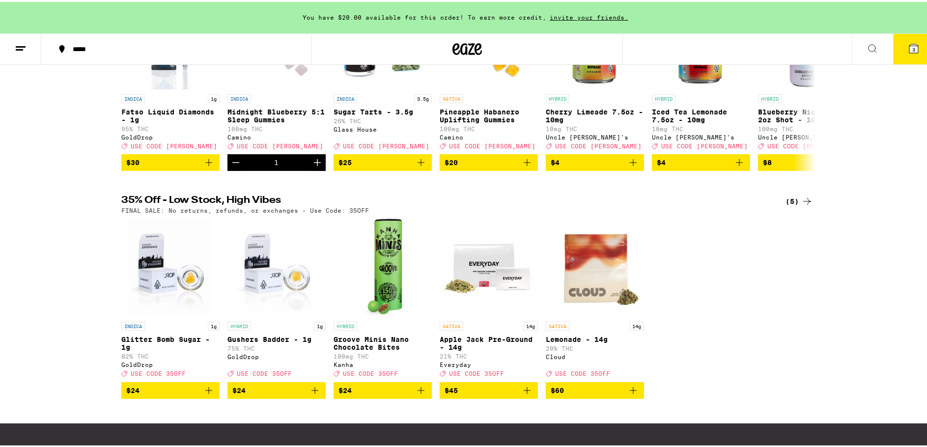
scroll to position [246, 0]
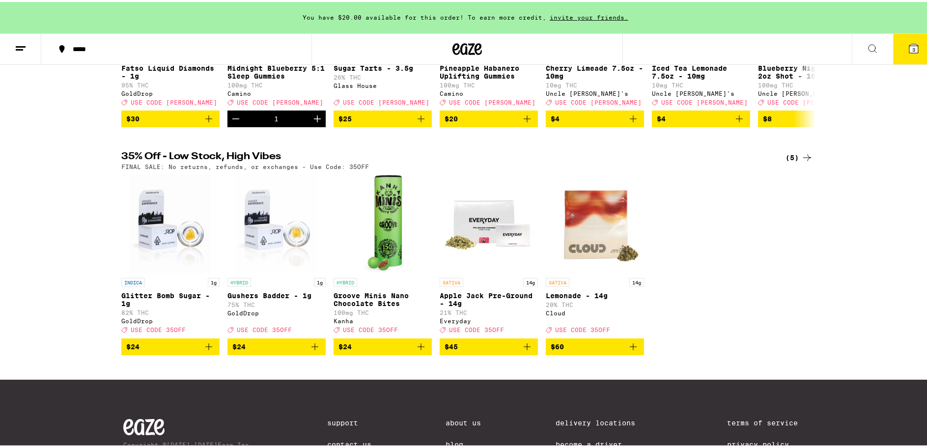
click at [802, 159] on icon at bounding box center [807, 156] width 12 height 12
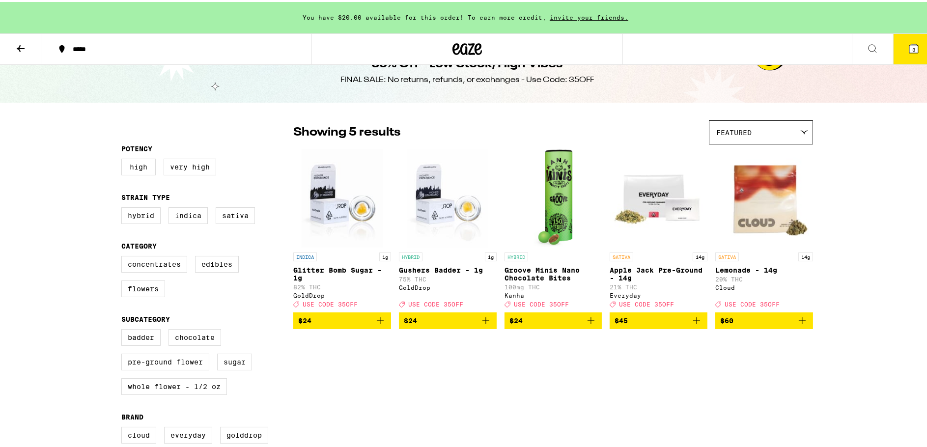
scroll to position [49, 0]
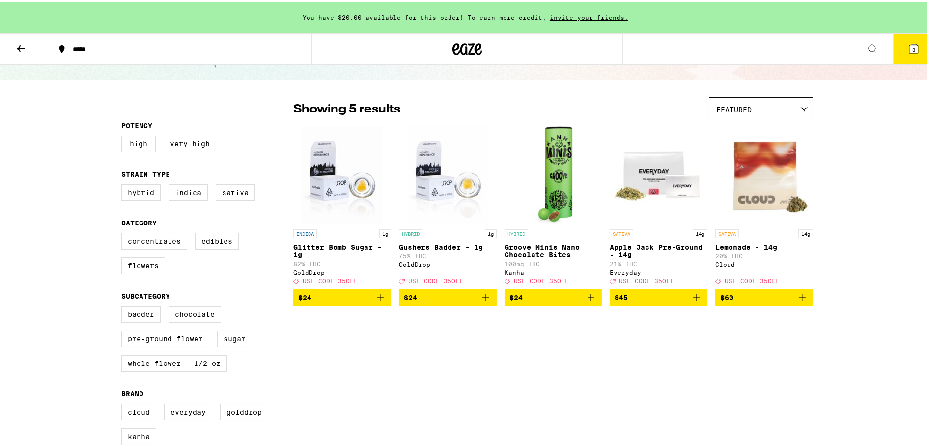
click at [17, 47] on icon at bounding box center [21, 47] width 12 height 12
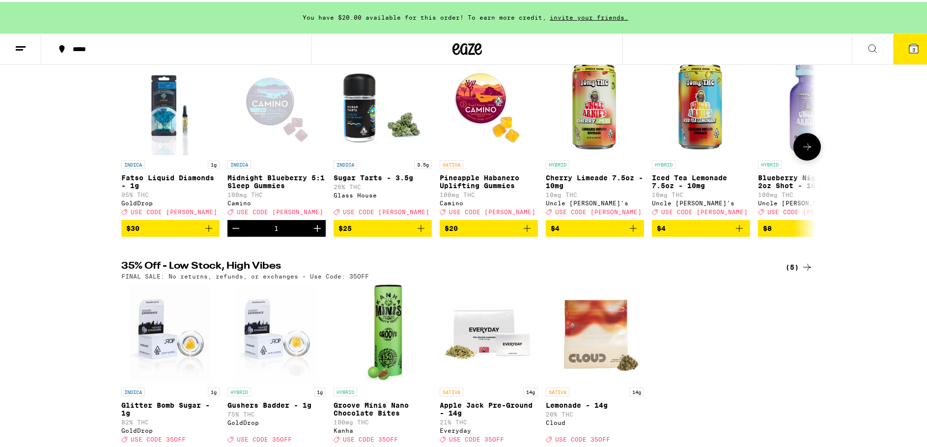
scroll to position [98, 0]
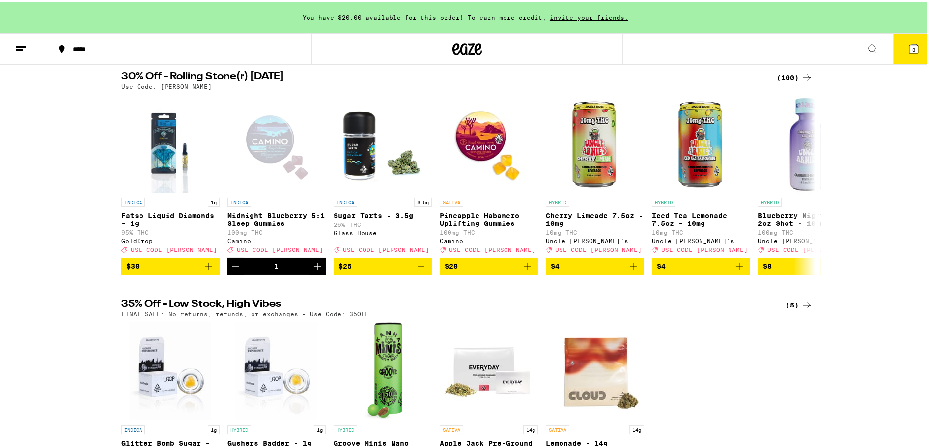
click at [784, 75] on div "(100)" at bounding box center [794, 76] width 36 height 12
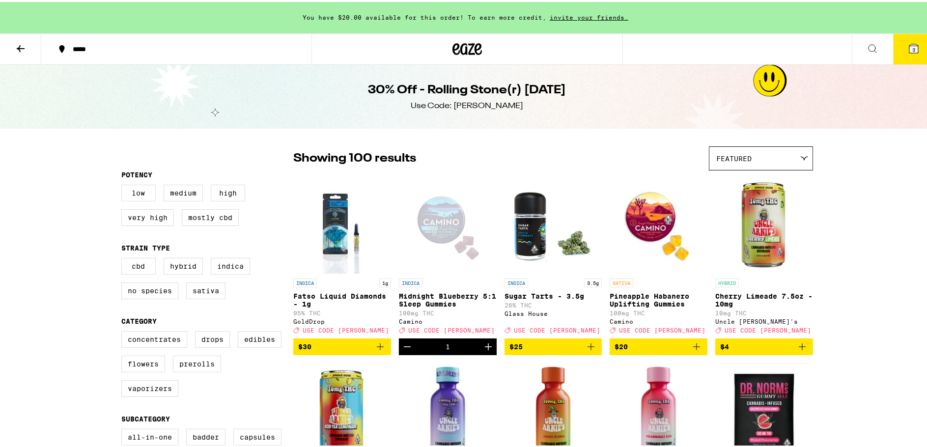
click at [329, 222] on img "Open page for Fatso Liquid Diamonds - 1g from GoldDrop" at bounding box center [341, 222] width 79 height 98
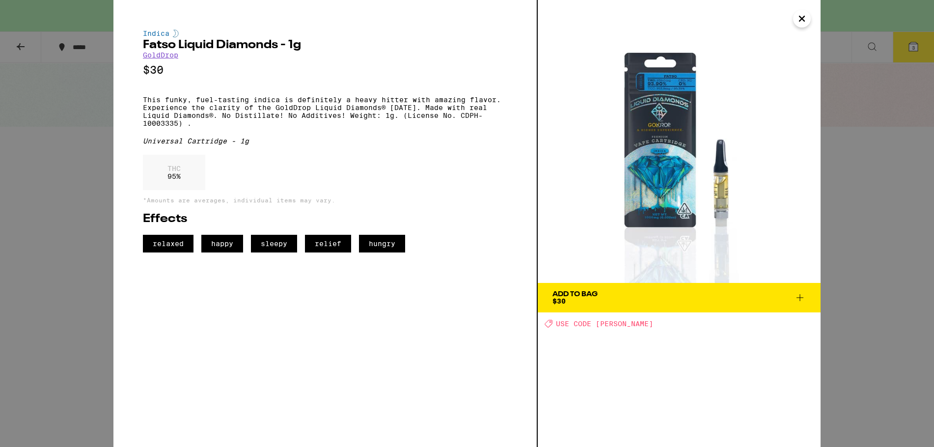
click at [801, 17] on icon "Close" at bounding box center [801, 18] width 5 height 5
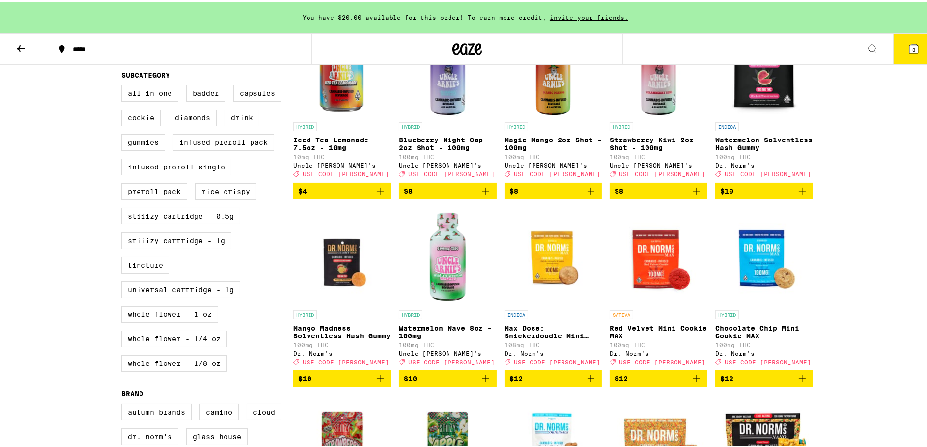
scroll to position [295, 0]
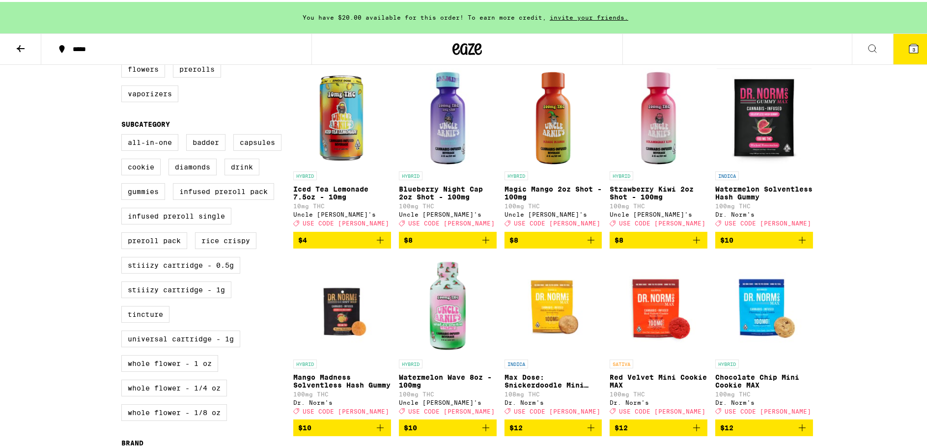
click at [742, 196] on p "Watermelon Solventless Hash Gummy" at bounding box center [764, 191] width 98 height 16
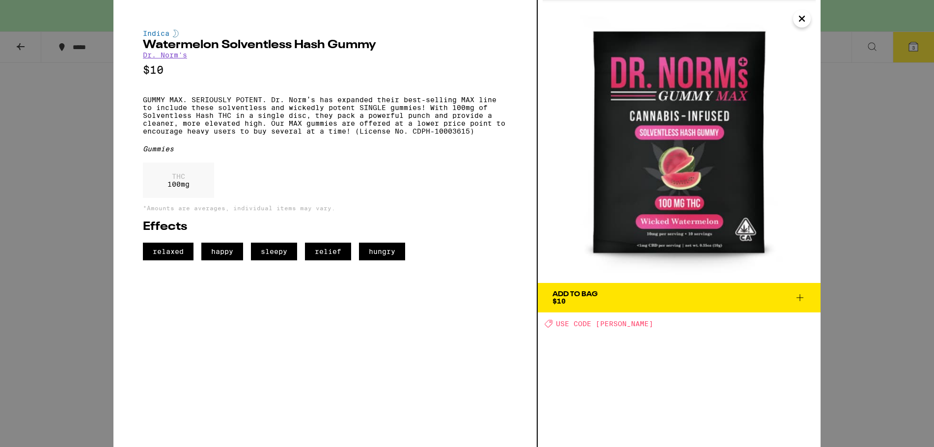
click at [800, 18] on icon "Close" at bounding box center [802, 18] width 12 height 15
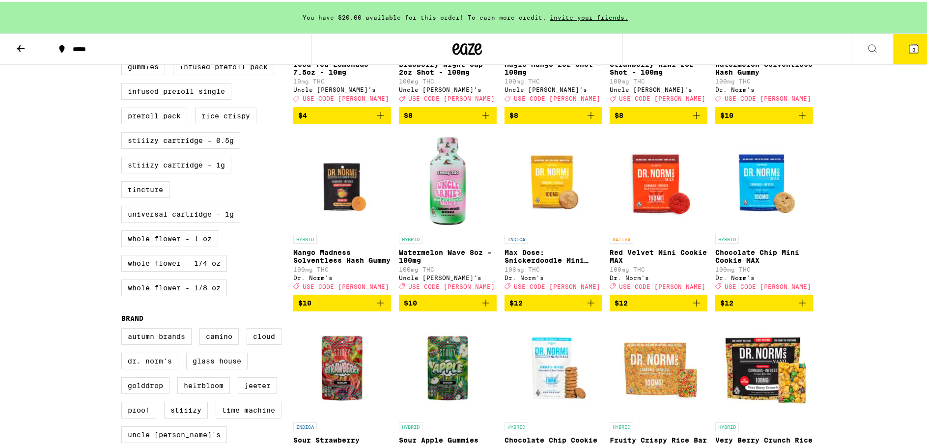
scroll to position [442, 0]
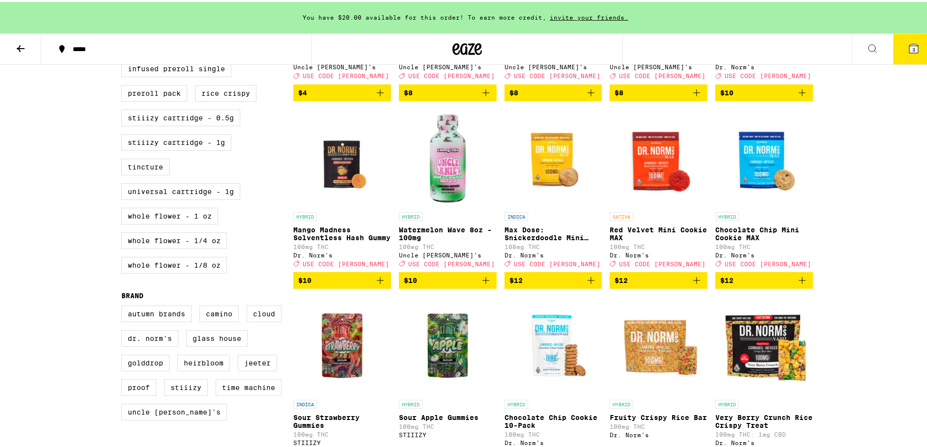
click at [336, 167] on img "Open page for Mango Madness Solventless Hash Gummy from Dr. Norm's" at bounding box center [342, 156] width 98 height 98
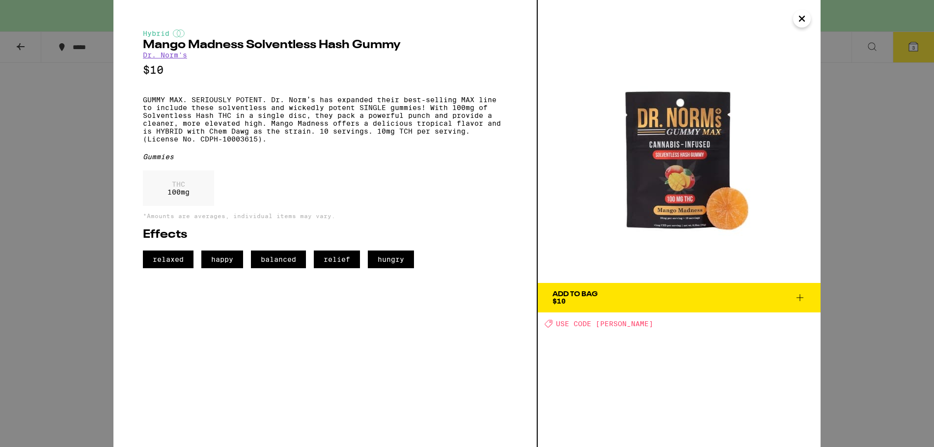
click at [800, 20] on icon "Close" at bounding box center [801, 18] width 5 height 5
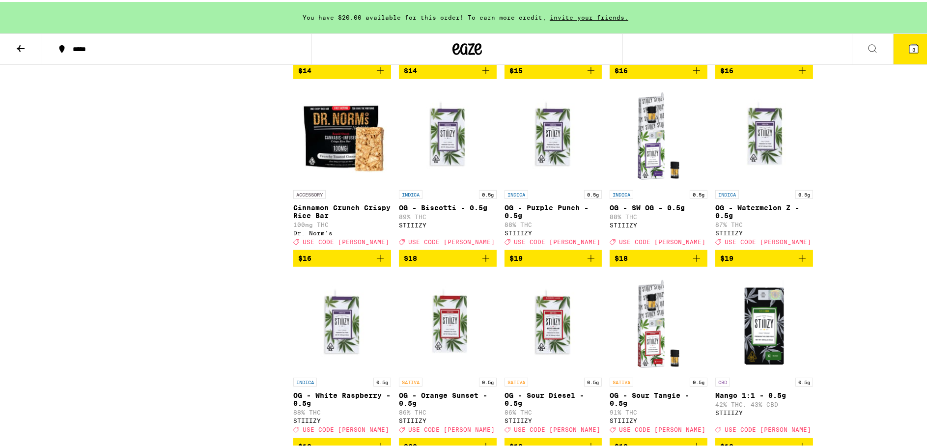
scroll to position [835, 0]
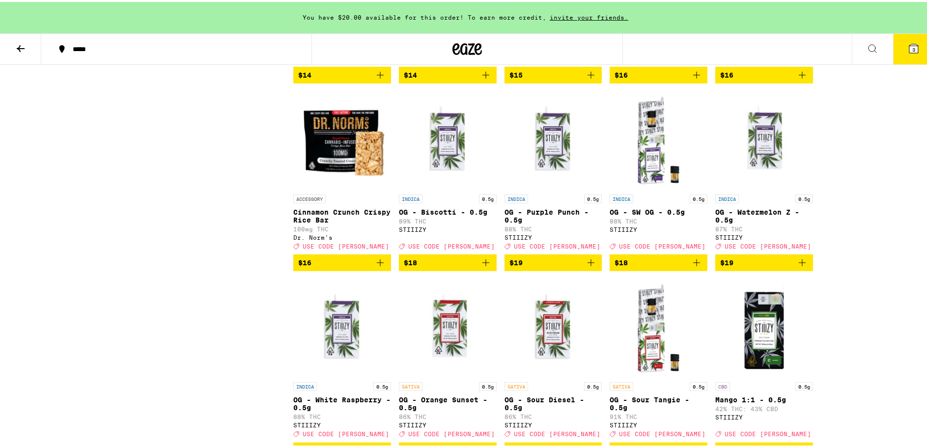
click at [438, 158] on img "Open page for OG - Biscotti - 0.5g from STIIIZY" at bounding box center [448, 138] width 98 height 98
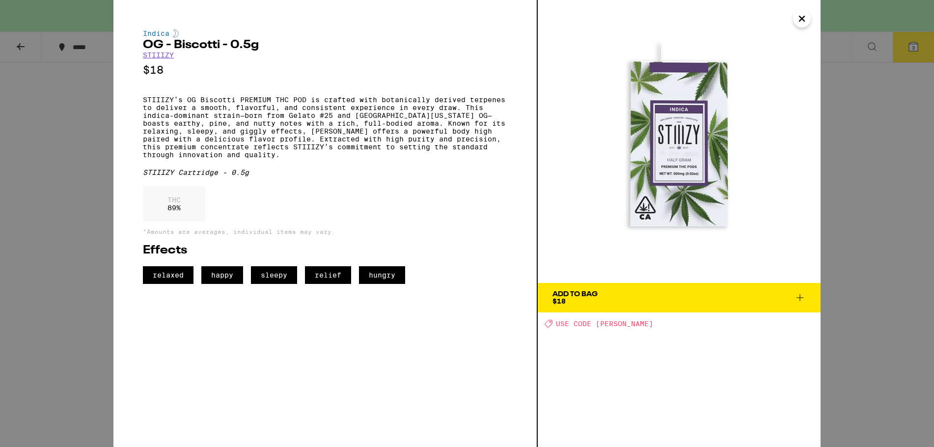
click at [800, 17] on icon "Close" at bounding box center [801, 18] width 5 height 5
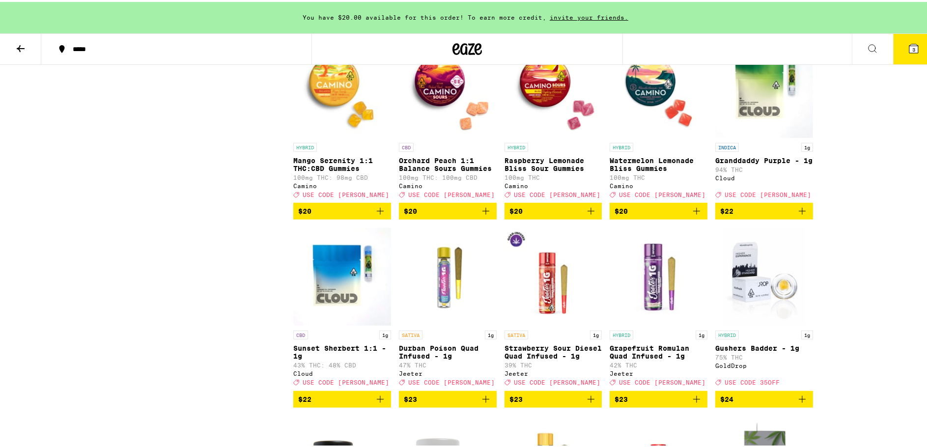
scroll to position [1620, 0]
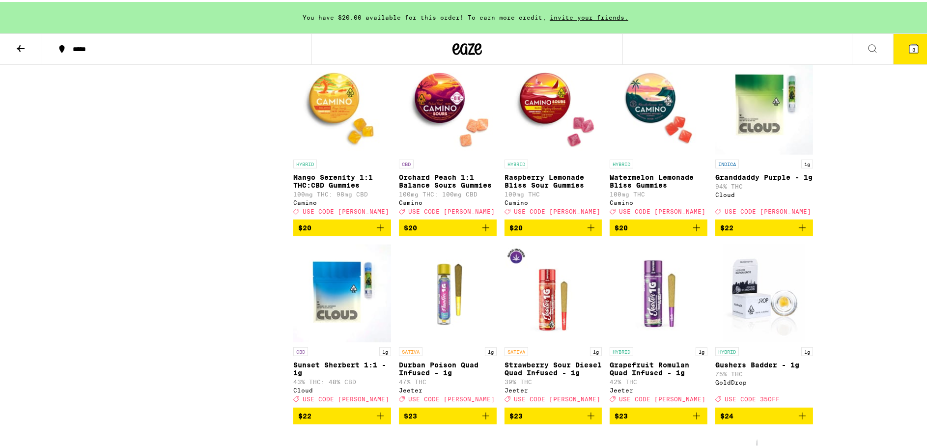
click at [756, 166] on div "INDICA 1g" at bounding box center [764, 162] width 98 height 9
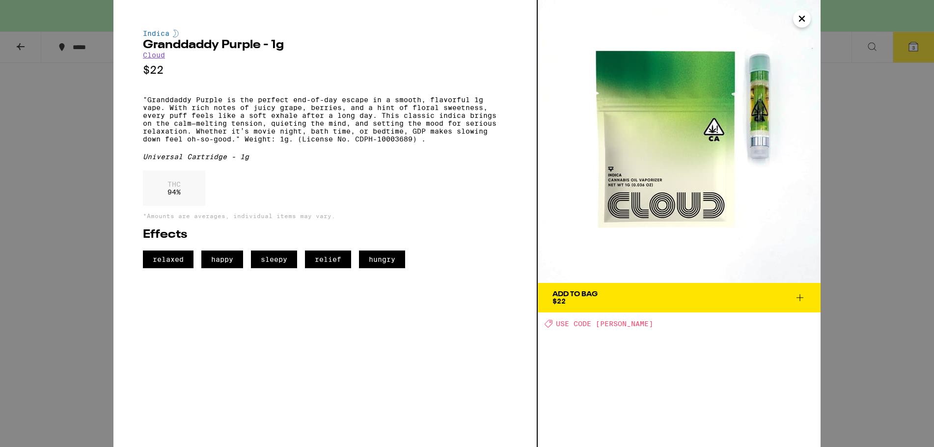
click at [803, 20] on icon "Close" at bounding box center [801, 18] width 5 height 5
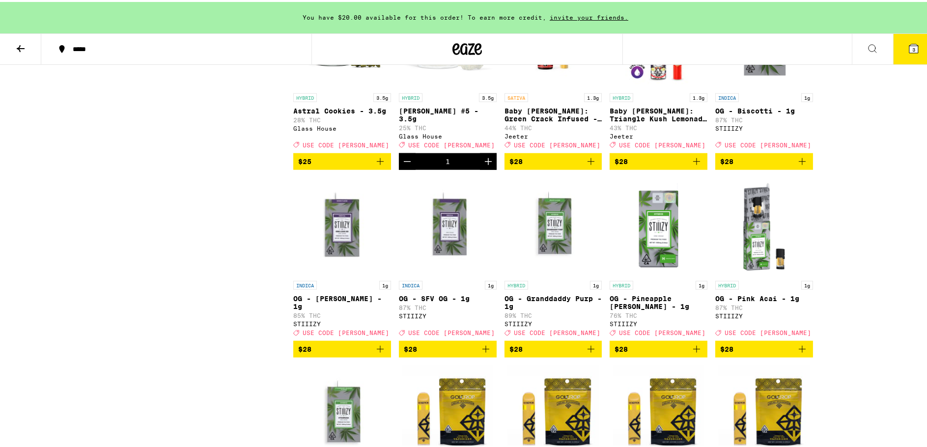
scroll to position [2013, 0]
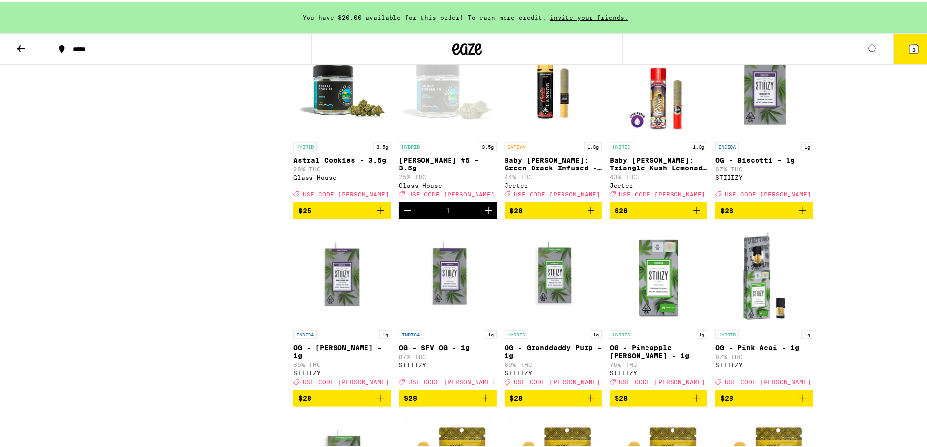
click at [916, 52] on button "3" at bounding box center [913, 47] width 41 height 30
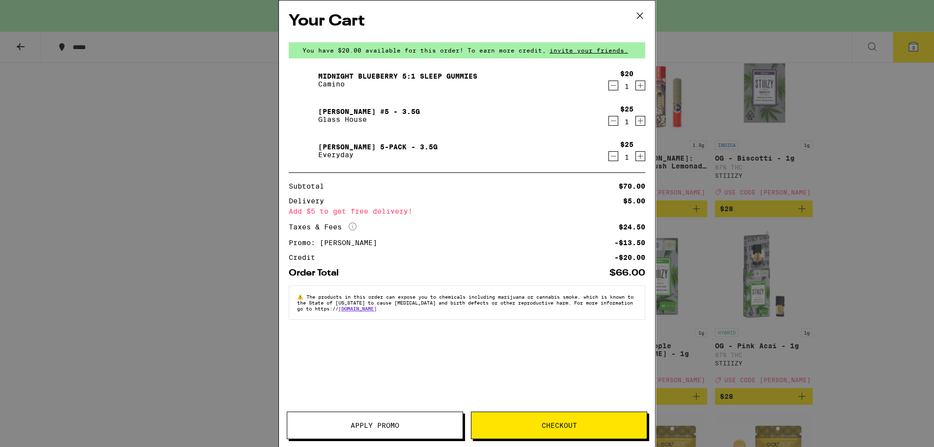
click at [638, 12] on icon at bounding box center [639, 15] width 15 height 15
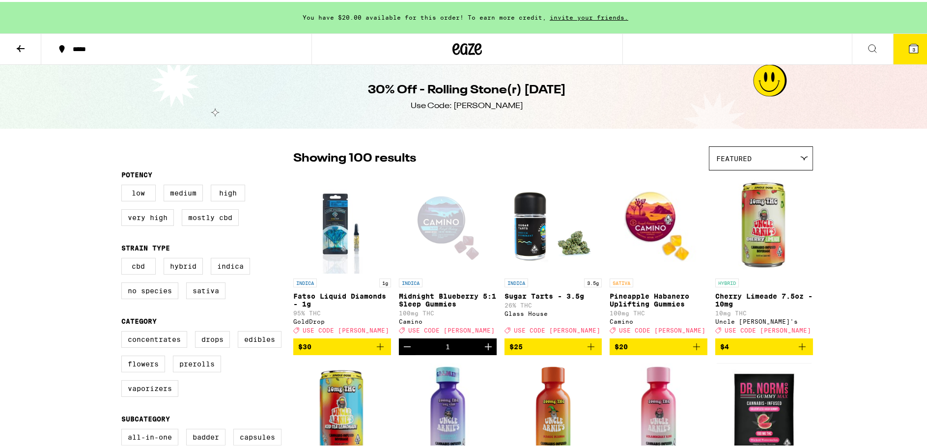
click at [530, 253] on img "Open page for Sugar Tarts - 3.5g from Glass House" at bounding box center [553, 222] width 98 height 98
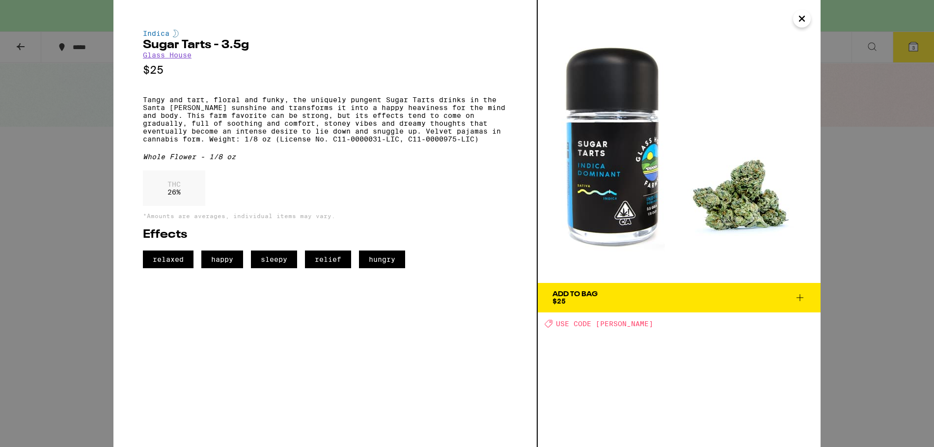
click at [799, 17] on icon "Close" at bounding box center [802, 18] width 12 height 15
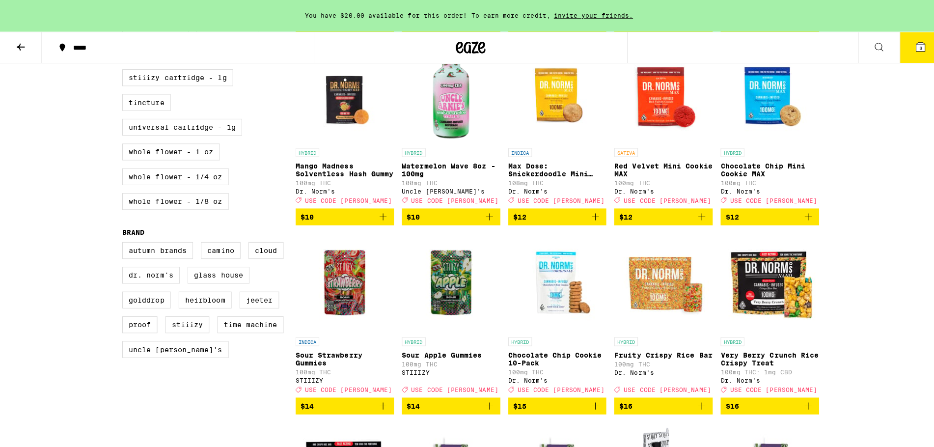
scroll to position [491, 0]
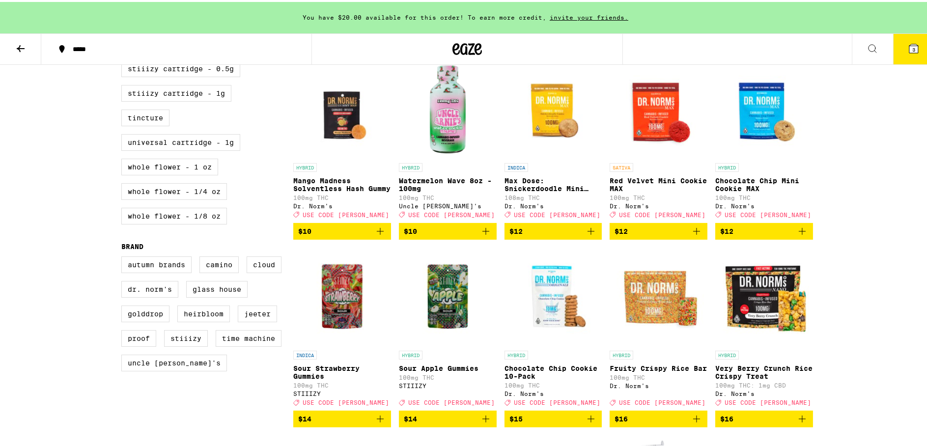
click at [443, 127] on img "Open page for Watermelon Wave 8oz - 100mg from Uncle Arnie's" at bounding box center [448, 107] width 98 height 98
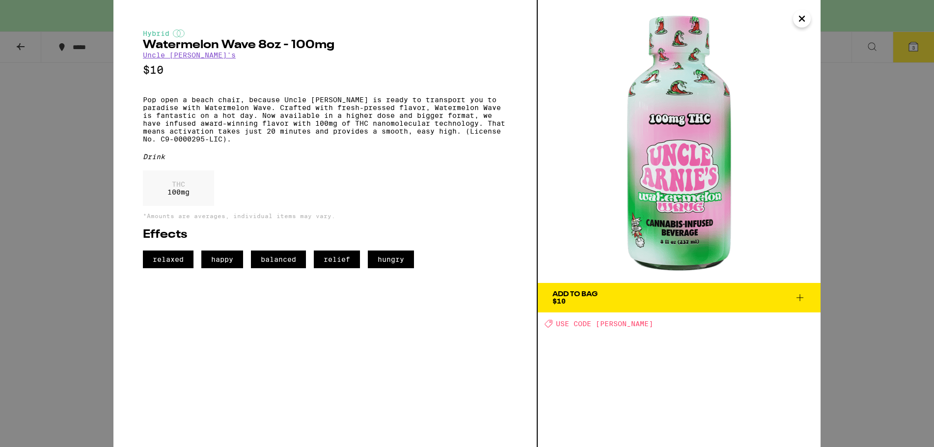
click at [799, 296] on icon at bounding box center [800, 298] width 12 height 12
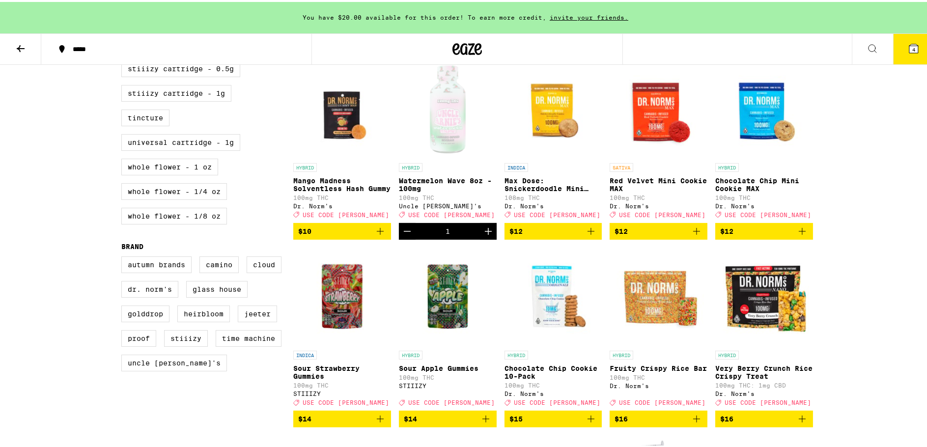
click at [895, 53] on button "4" at bounding box center [913, 47] width 41 height 30
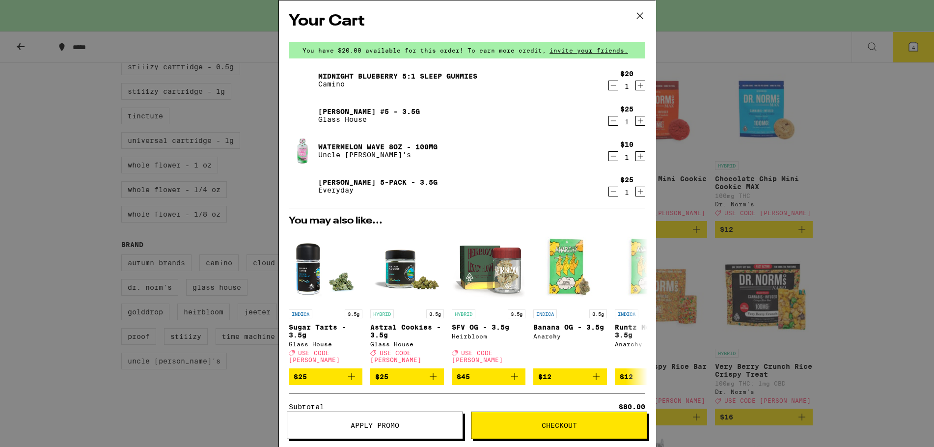
click at [639, 17] on icon at bounding box center [639, 15] width 15 height 15
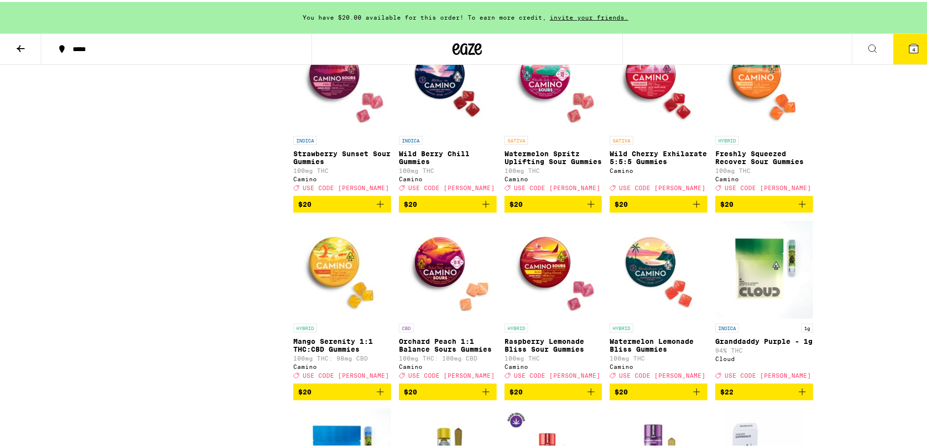
scroll to position [1473, 0]
